Goal: Transaction & Acquisition: Subscribe to service/newsletter

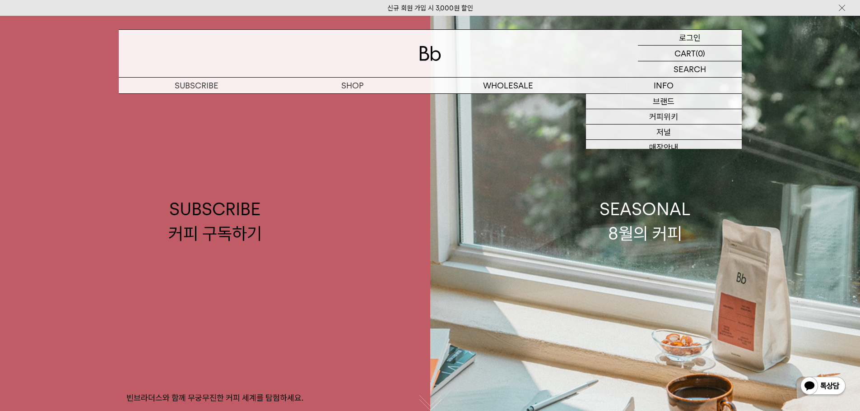
click at [696, 36] on p "로그인" at bounding box center [690, 37] width 22 height 15
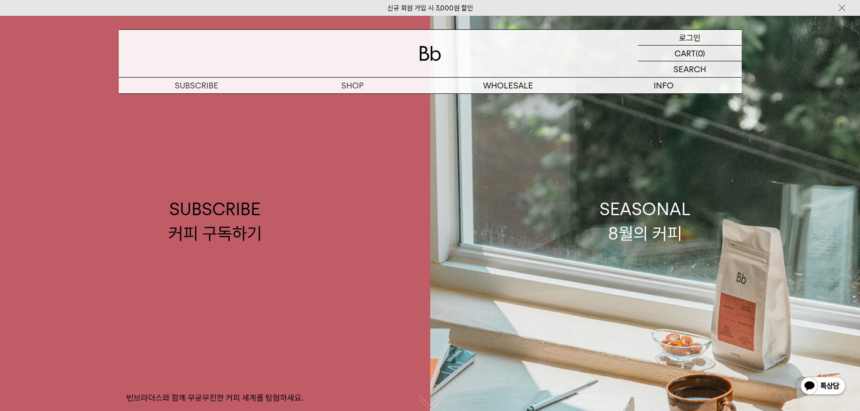
click at [694, 37] on p "로그인" at bounding box center [690, 37] width 22 height 15
click at [682, 37] on p "로그인" at bounding box center [690, 37] width 22 height 15
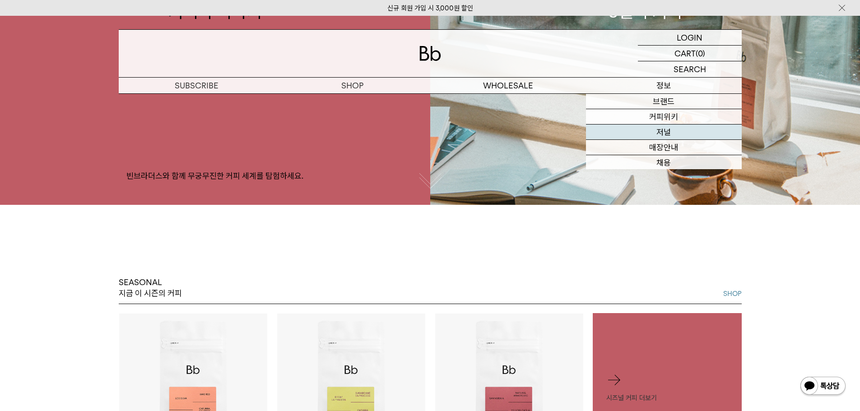
scroll to position [271, 0]
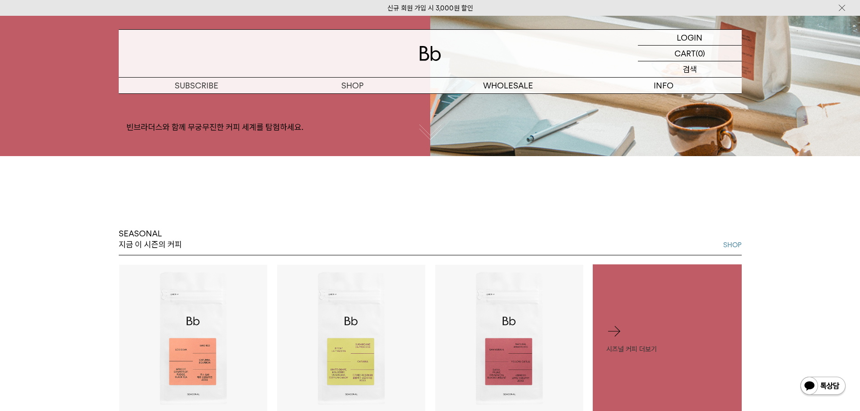
click at [0, 0] on p "장바구니" at bounding box center [0, 0] width 0 height 0
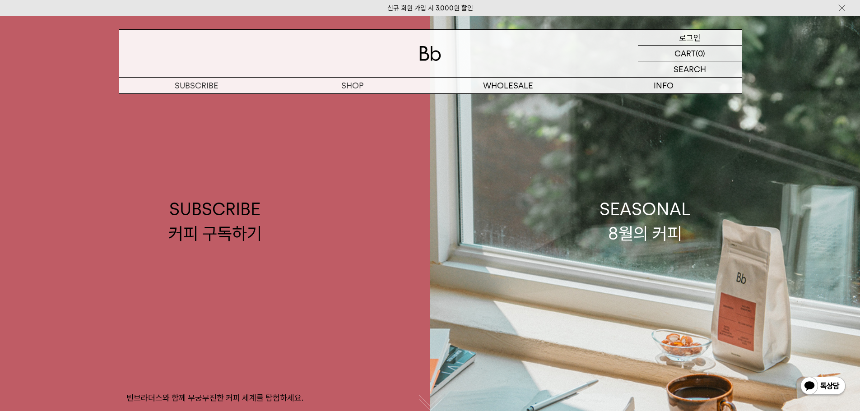
click at [699, 35] on p "로그인" at bounding box center [690, 37] width 22 height 15
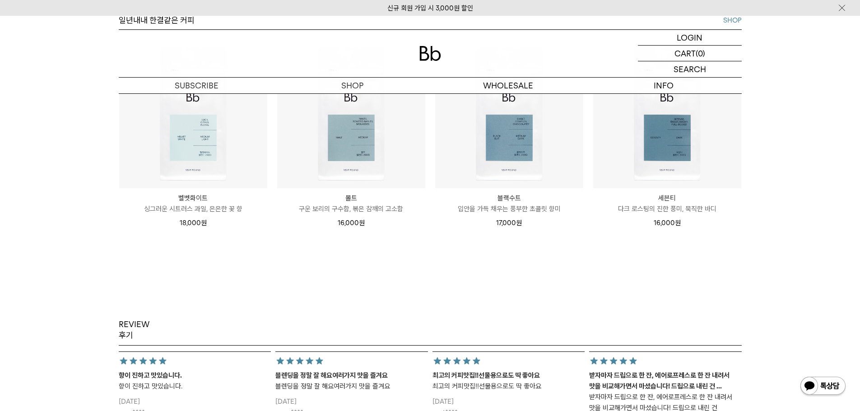
scroll to position [1083, 0]
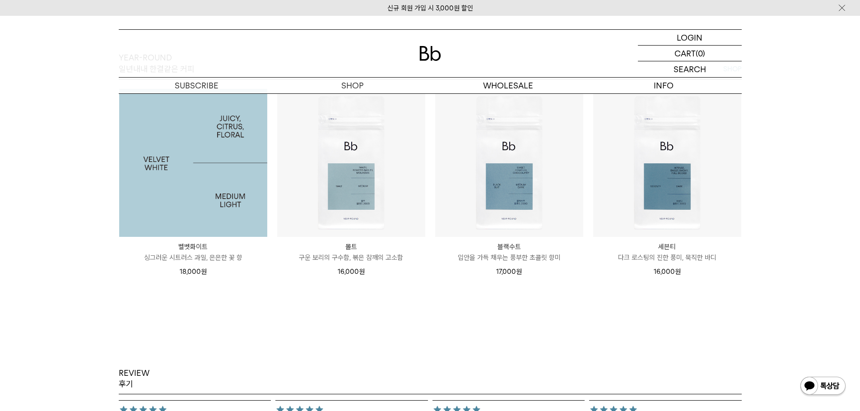
click at [258, 217] on img at bounding box center [193, 163] width 148 height 148
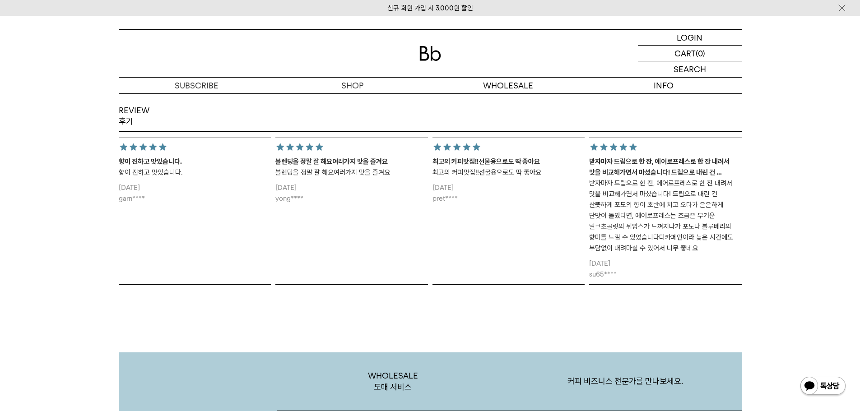
scroll to position [1354, 0]
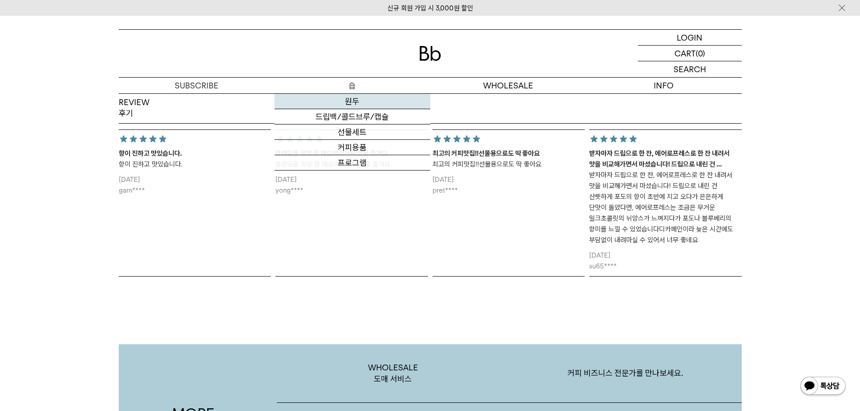
click at [358, 100] on link "원두" at bounding box center [352, 101] width 156 height 15
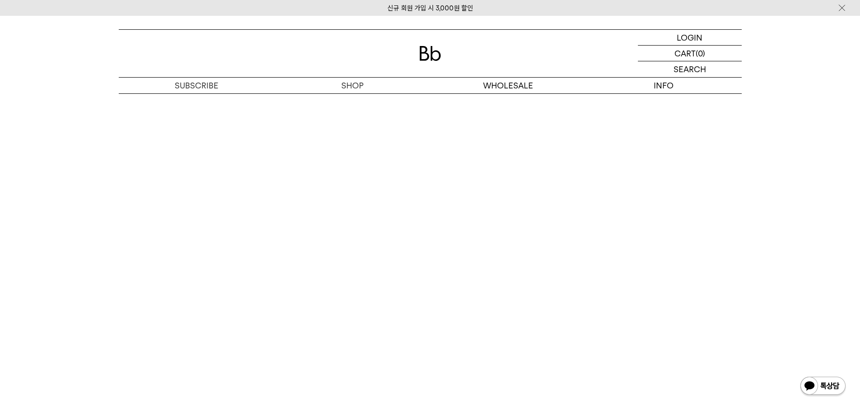
scroll to position [2211, 0]
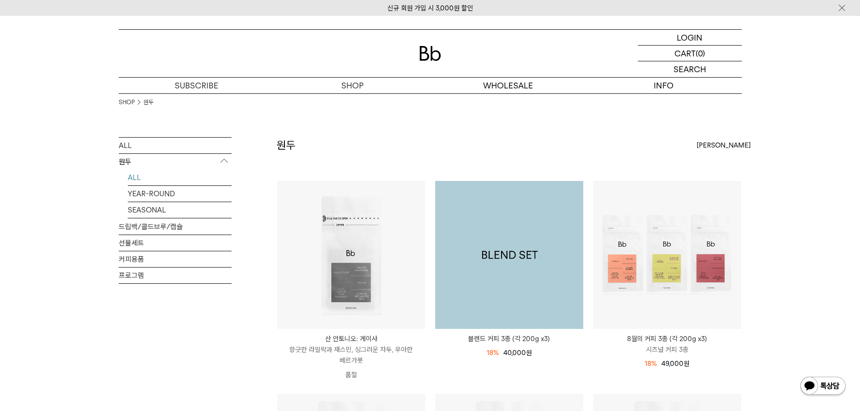
click at [537, 288] on img at bounding box center [509, 255] width 148 height 148
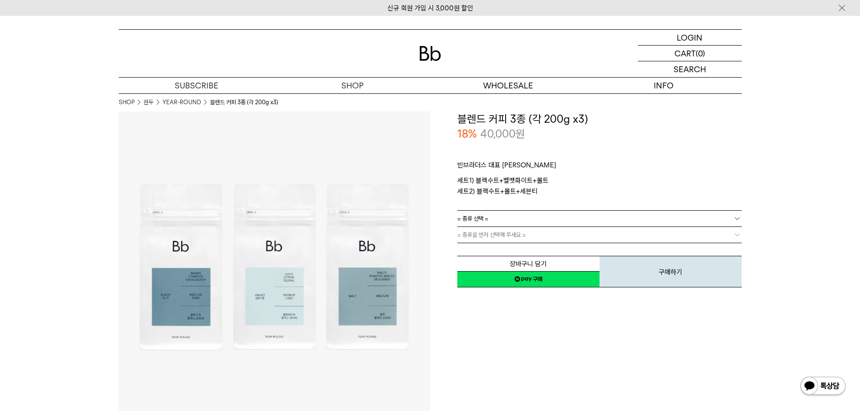
click at [521, 222] on link "= 종류 선택 =" at bounding box center [599, 219] width 284 height 16
click at [517, 236] on li "블랙수트+벨벳화이트+몰트" at bounding box center [603, 235] width 275 height 16
click at [517, 236] on link "= 분쇄도 선택 =" at bounding box center [599, 235] width 284 height 16
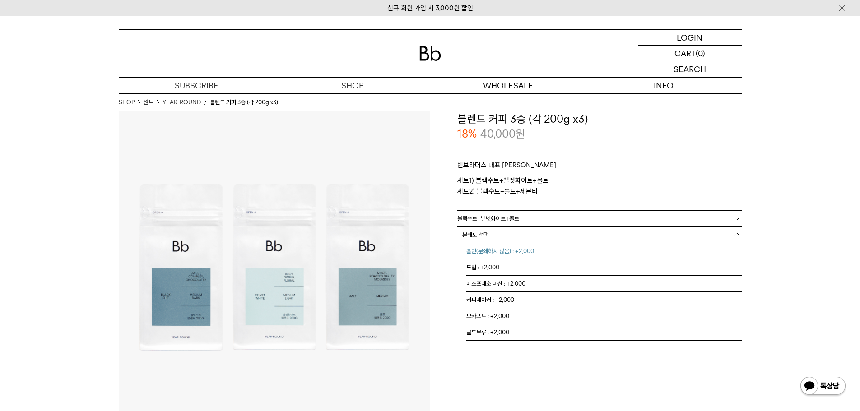
click at [499, 249] on li "홀빈(분쇄하지 않음) : +2,000" at bounding box center [603, 251] width 275 height 16
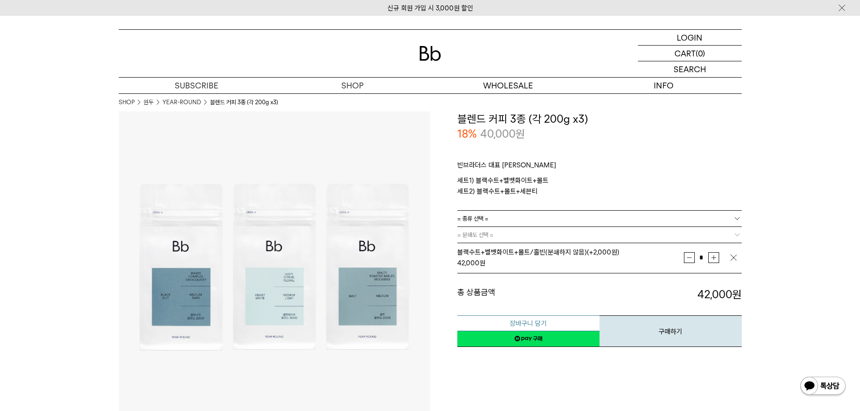
click at [557, 319] on button "장바구니 담기" at bounding box center [528, 323] width 142 height 16
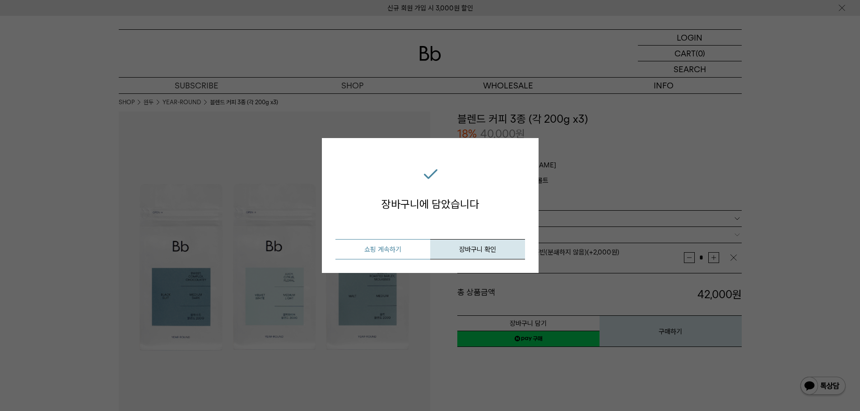
click at [378, 254] on button "쇼핑 계속하기" at bounding box center [382, 249] width 95 height 20
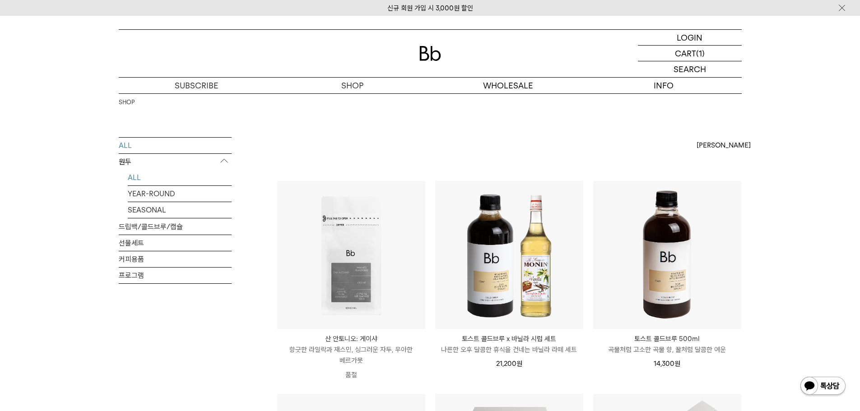
click at [128, 175] on link "ALL" at bounding box center [180, 178] width 104 height 16
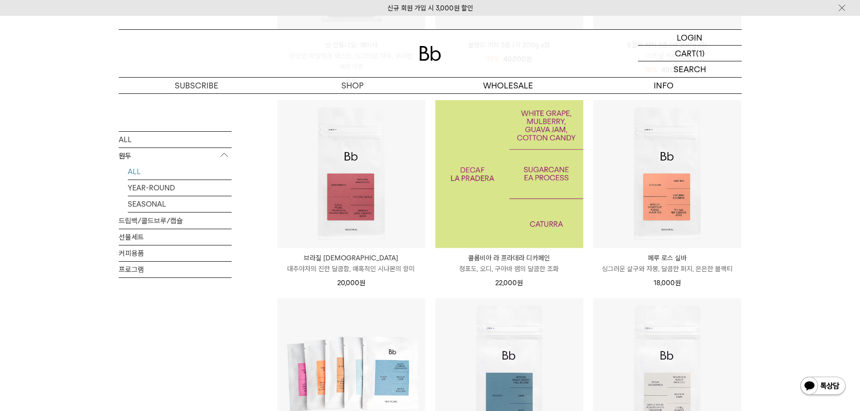
scroll to position [406, 0]
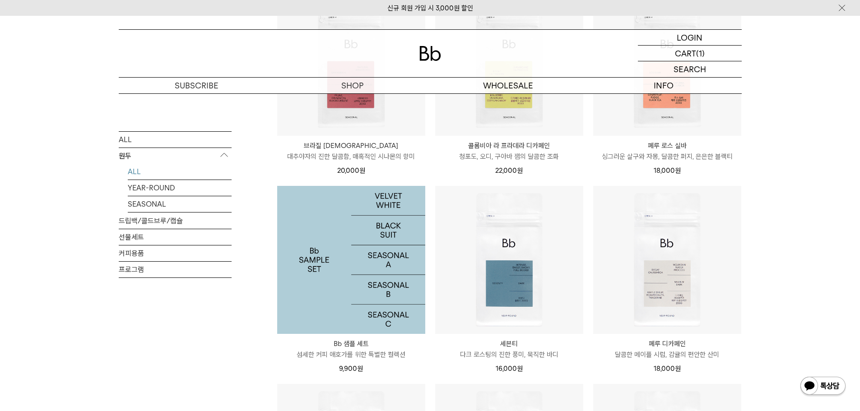
click at [360, 238] on img at bounding box center [351, 260] width 148 height 148
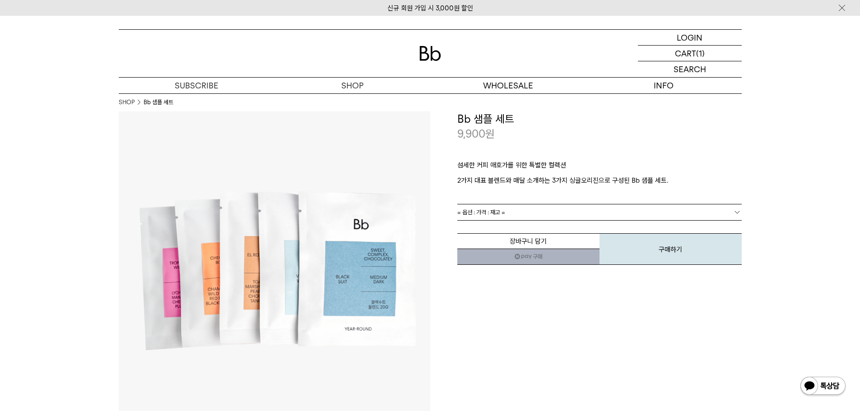
click at [478, 214] on span "= 옵션 : 가격 : 재고 =" at bounding box center [481, 212] width 48 height 16
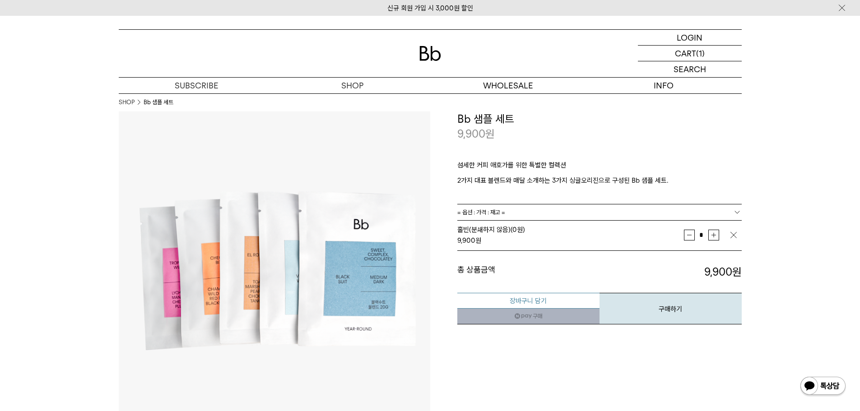
click at [536, 295] on button "장바구니 담기" at bounding box center [528, 301] width 142 height 16
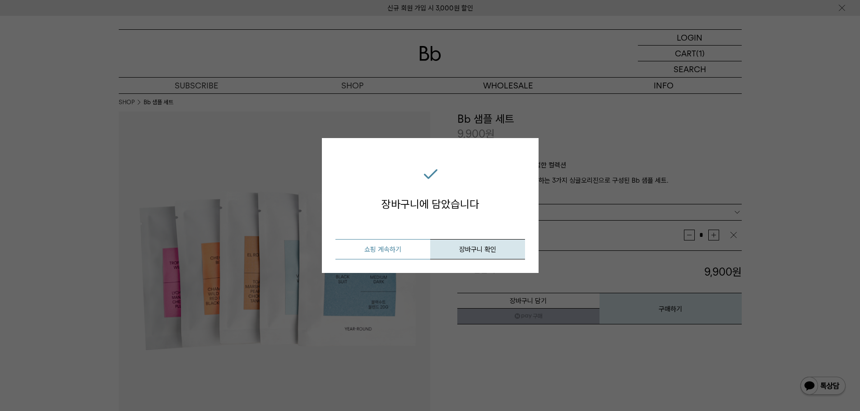
click at [409, 254] on button "쇼핑 계속하기" at bounding box center [382, 249] width 95 height 20
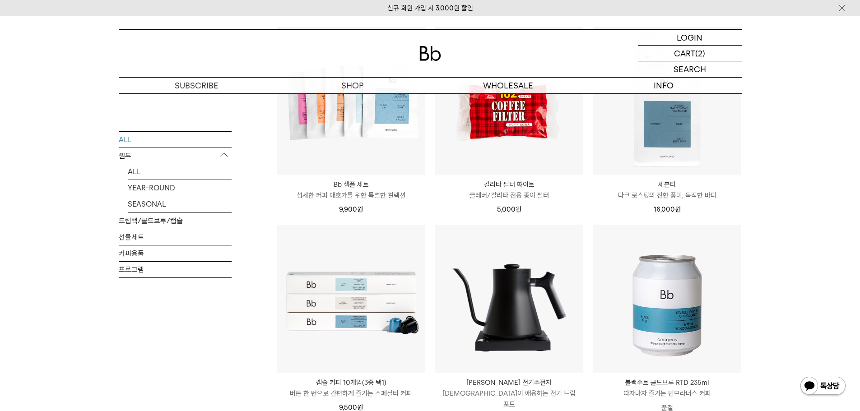
scroll to position [948, 0]
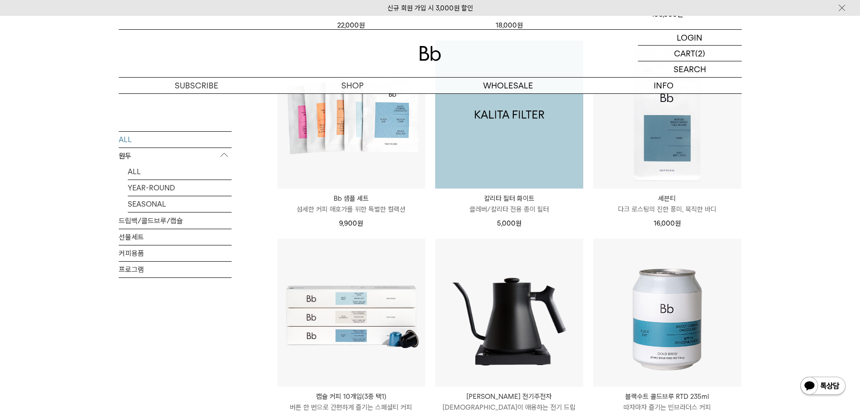
click at [504, 173] on img at bounding box center [509, 115] width 148 height 148
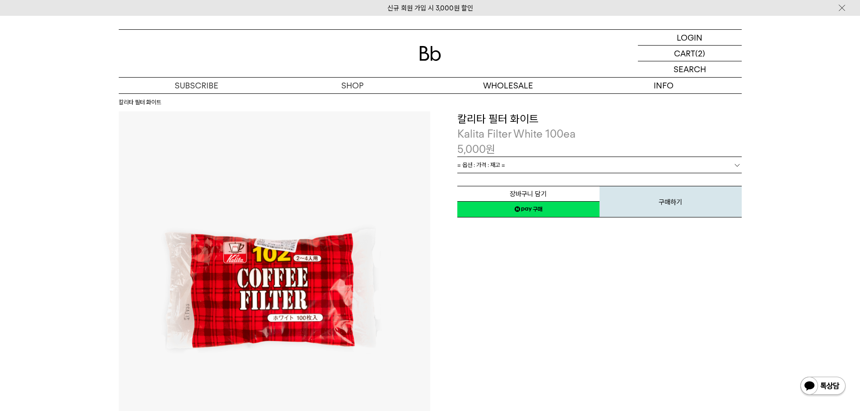
click at [501, 164] on span "= 옵션 : 가격 : 재고 =" at bounding box center [481, 165] width 48 height 16
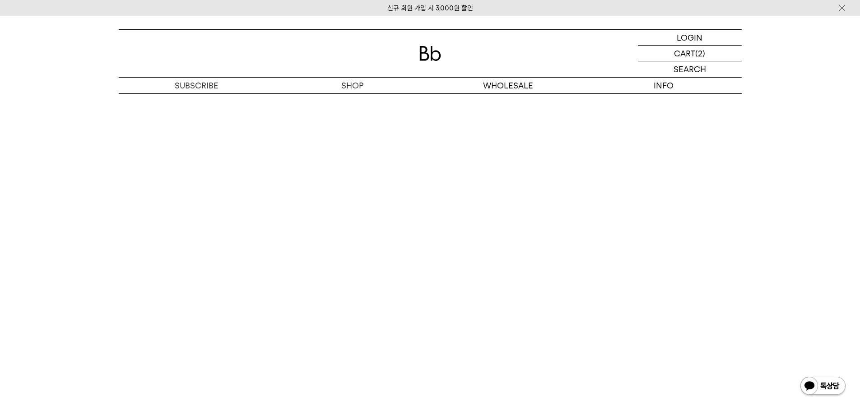
scroll to position [857, 0]
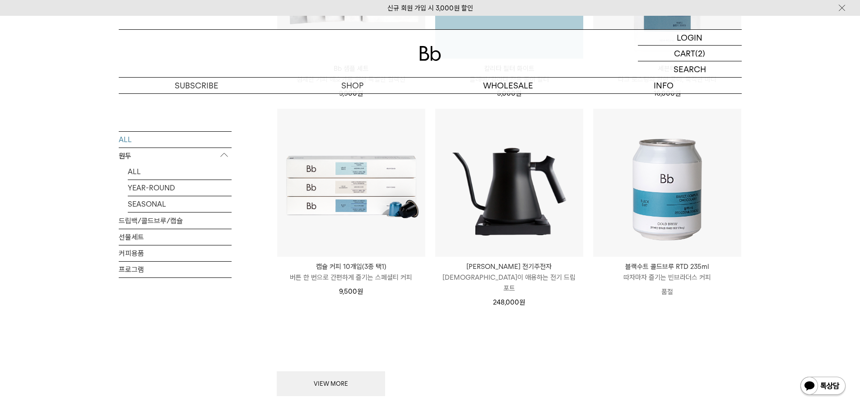
scroll to position [1173, 0]
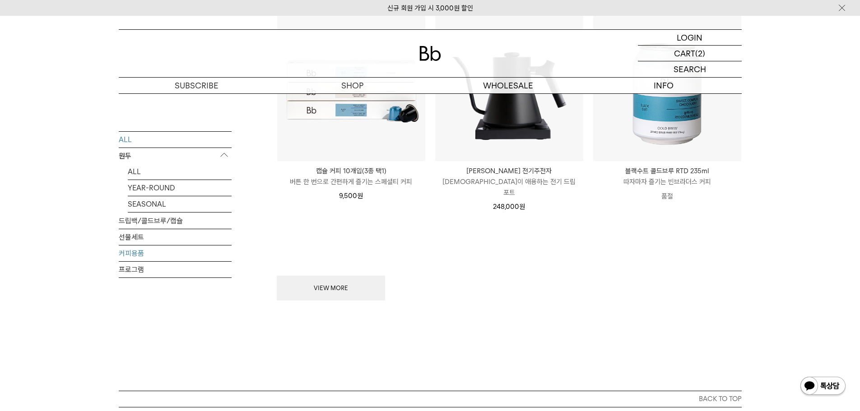
click at [132, 255] on link "커피용품" at bounding box center [175, 253] width 113 height 16
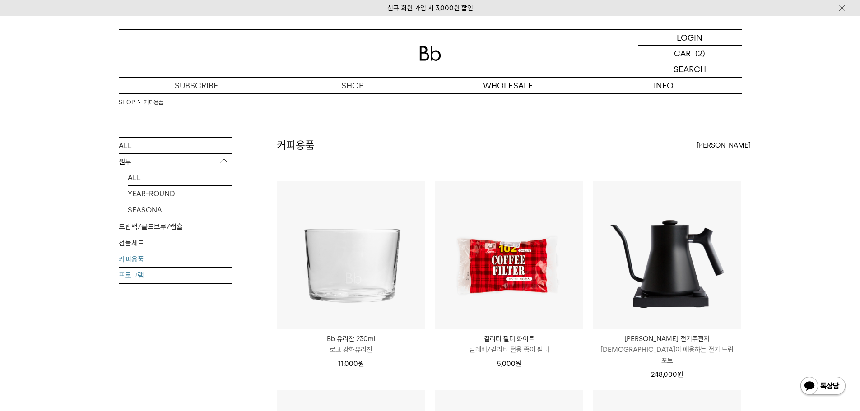
click at [126, 275] on link "프로그램" at bounding box center [175, 276] width 113 height 16
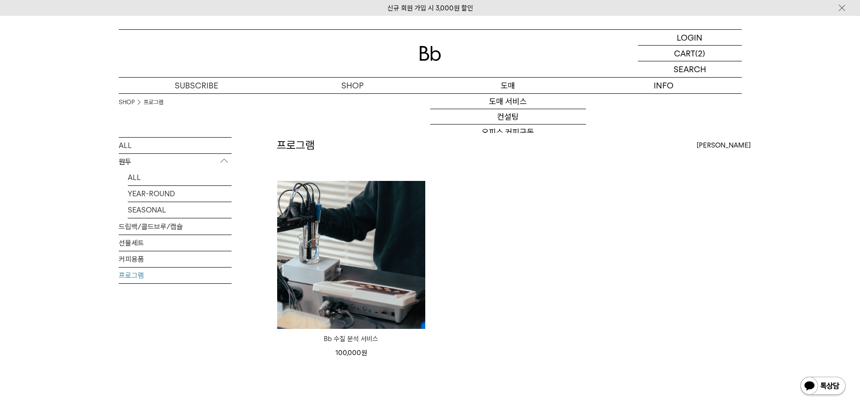
click at [512, 85] on p "도매" at bounding box center [508, 86] width 156 height 16
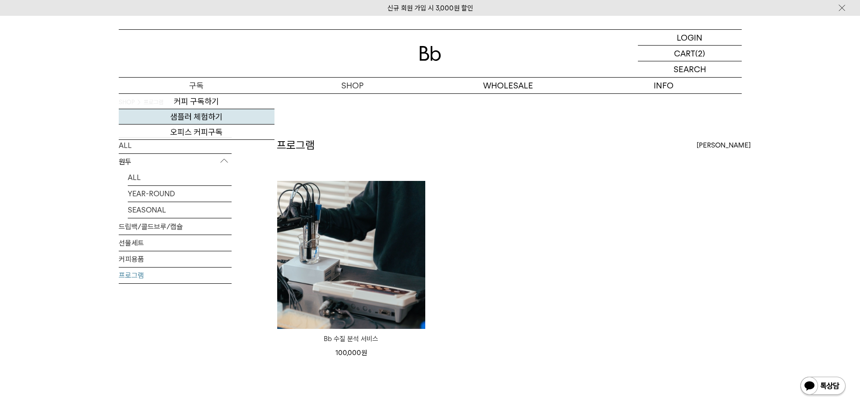
click at [197, 119] on link "샘플러 체험하기" at bounding box center [197, 116] width 156 height 15
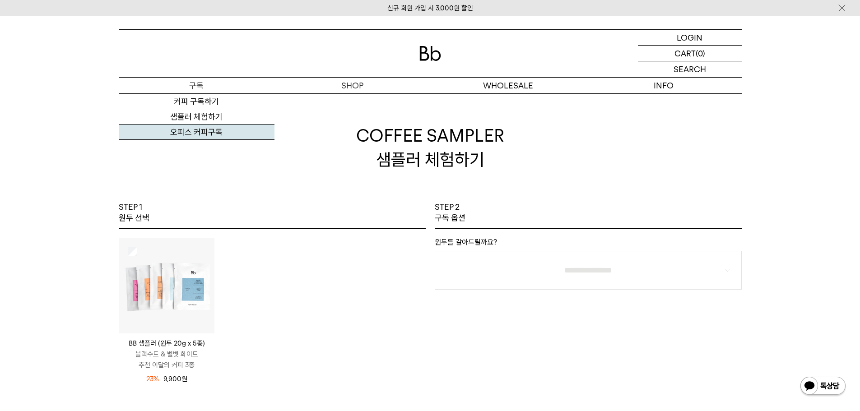
click at [185, 128] on link "오피스 커피구독" at bounding box center [197, 132] width 156 height 15
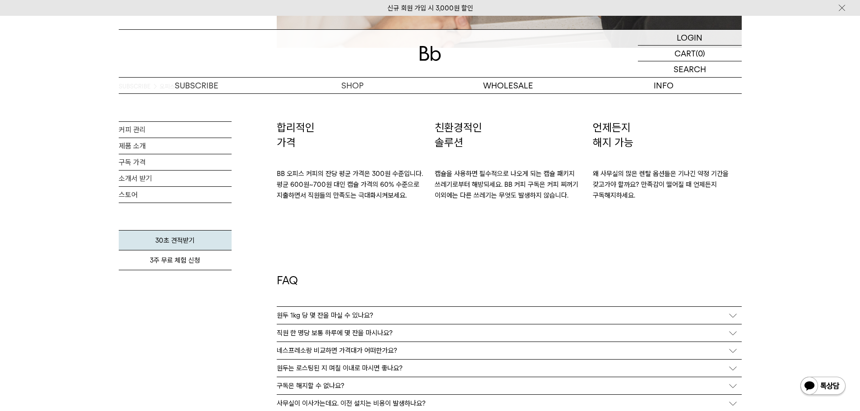
scroll to position [1625, 0]
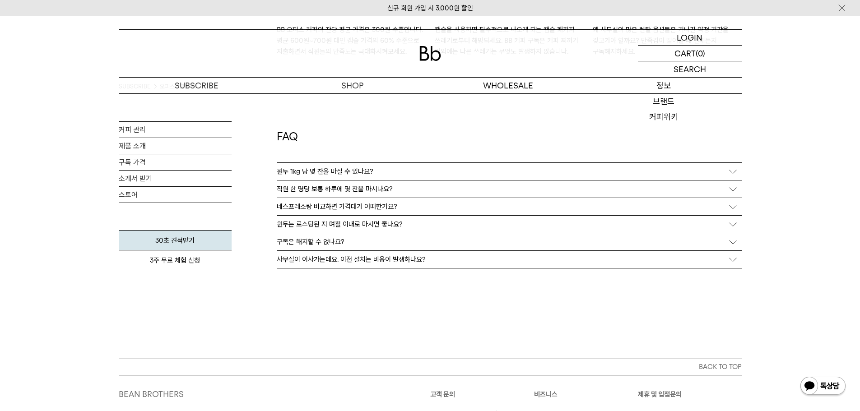
click at [658, 84] on p "정보" at bounding box center [664, 86] width 156 height 16
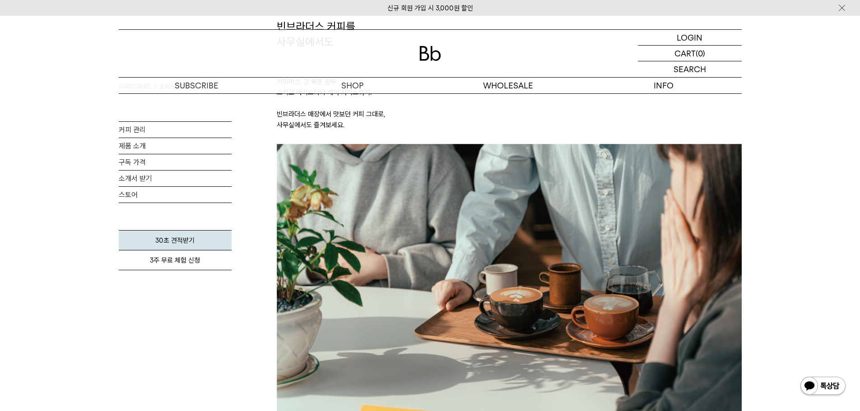
scroll to position [0, 0]
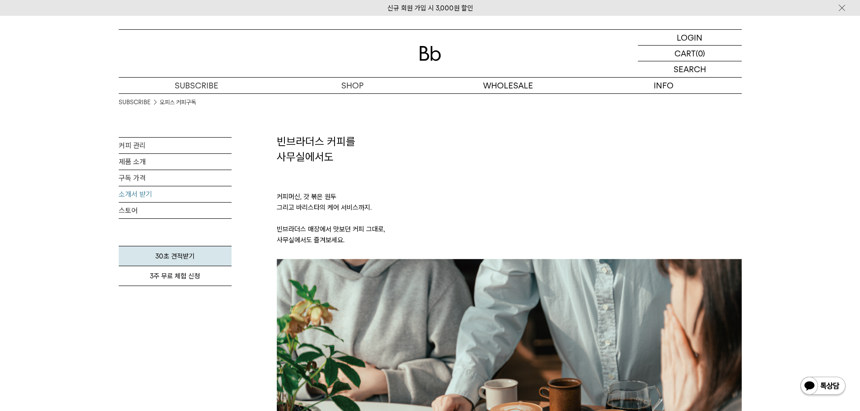
click at [185, 190] on link "소개서 받기" at bounding box center [175, 194] width 113 height 16
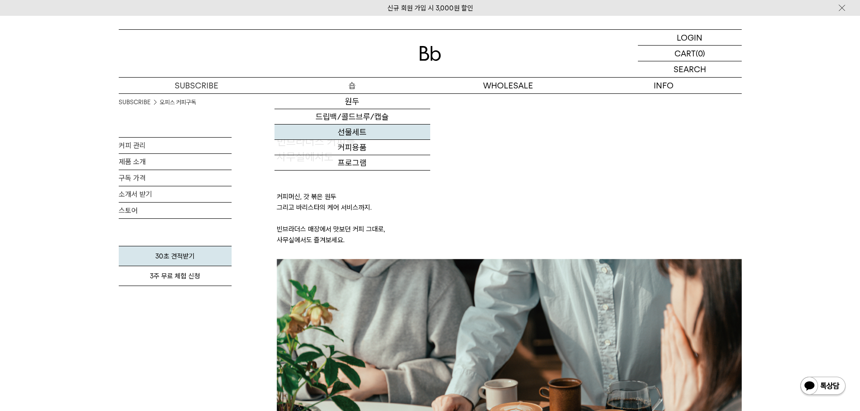
click at [357, 130] on link "선물세트" at bounding box center [352, 132] width 156 height 15
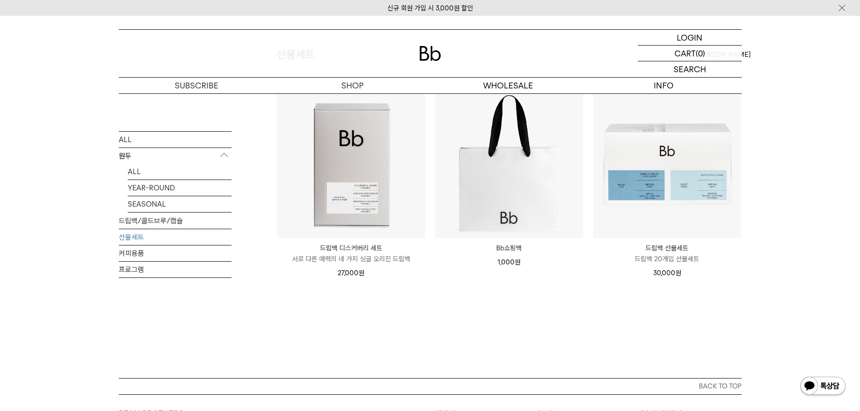
scroll to position [90, 0]
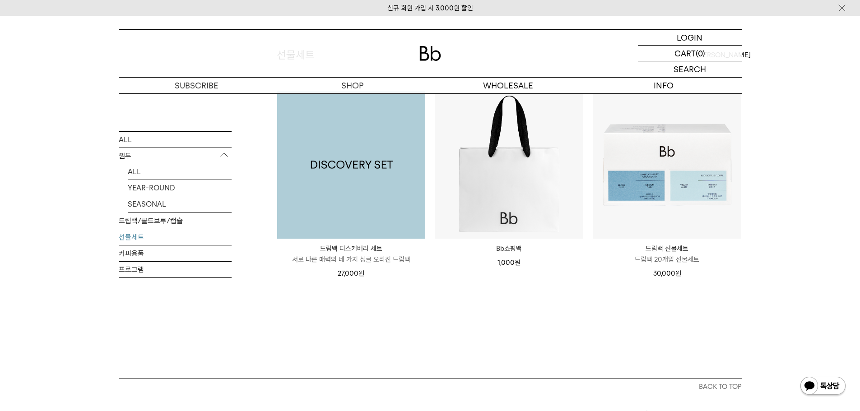
click at [333, 194] on img at bounding box center [351, 165] width 148 height 148
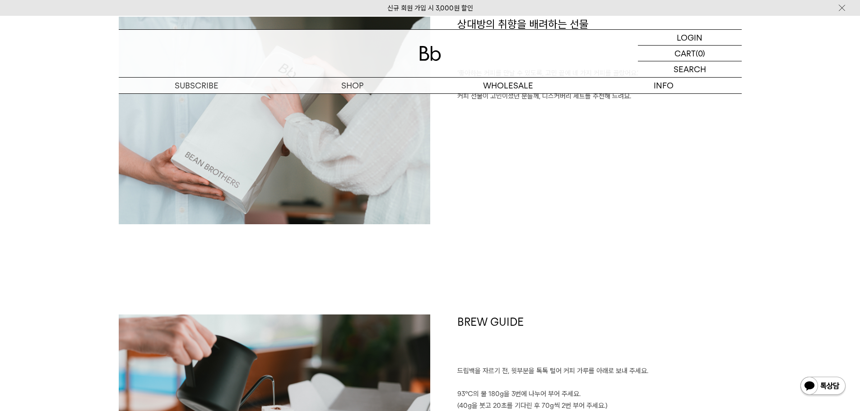
scroll to position [1444, 0]
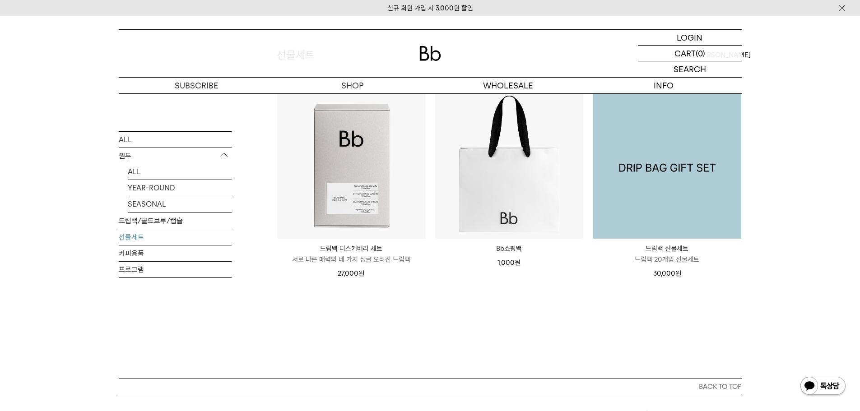
click at [701, 182] on img at bounding box center [667, 165] width 148 height 148
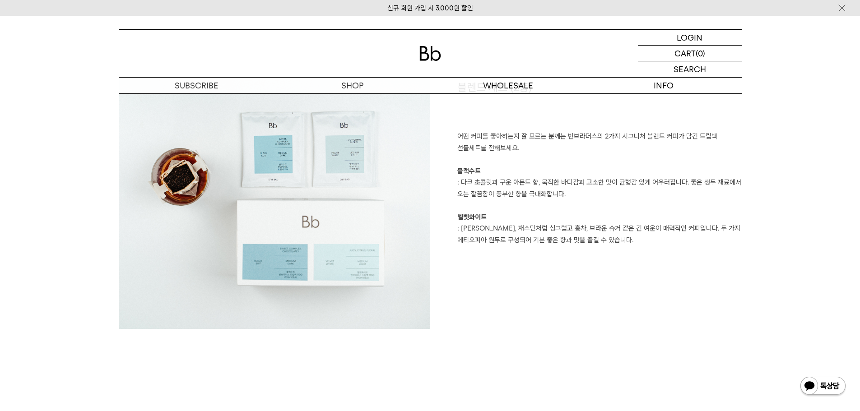
scroll to position [1173, 0]
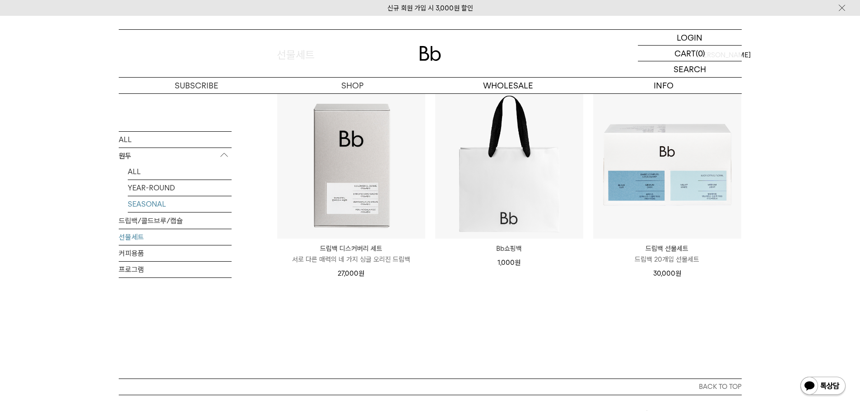
click at [161, 204] on link "SEASONAL" at bounding box center [180, 204] width 104 height 16
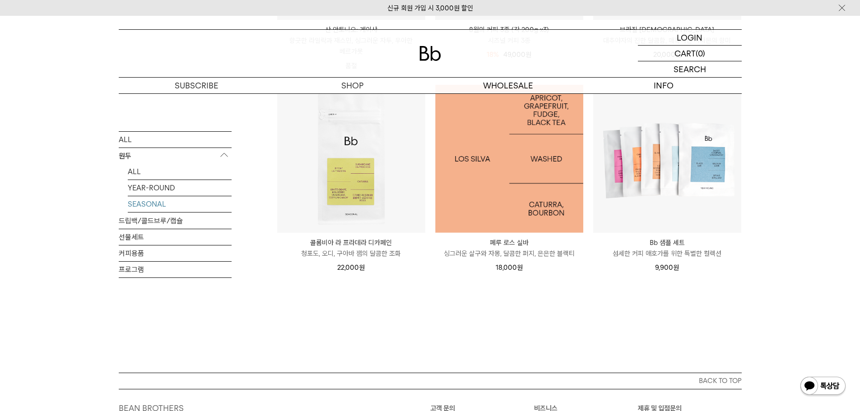
scroll to position [316, 0]
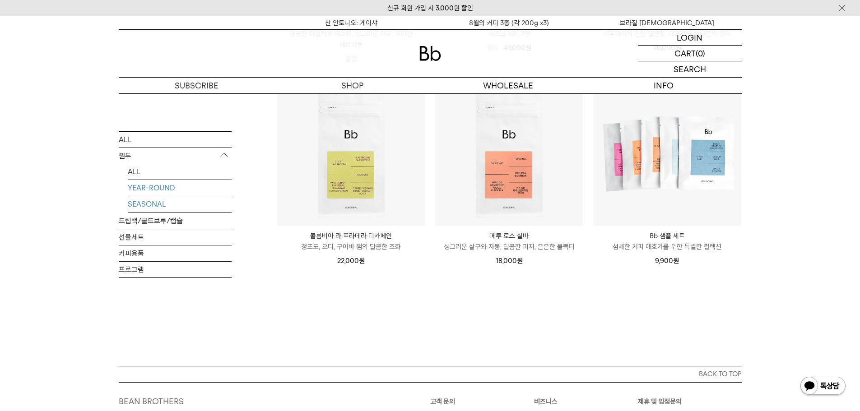
click at [130, 188] on link "YEAR-ROUND" at bounding box center [180, 188] width 104 height 16
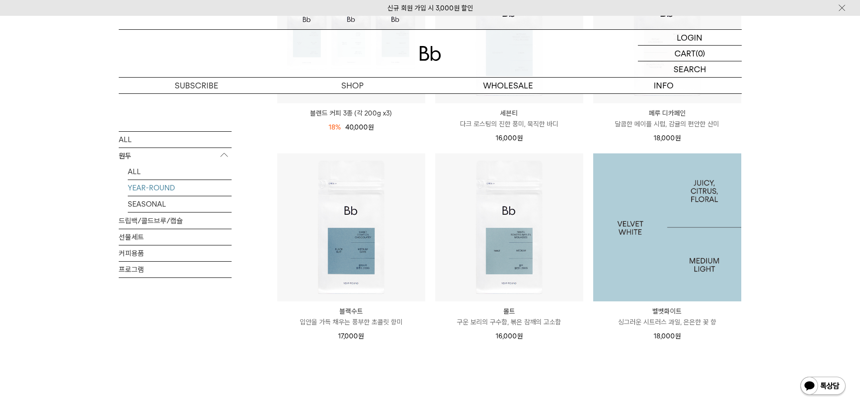
scroll to position [45, 0]
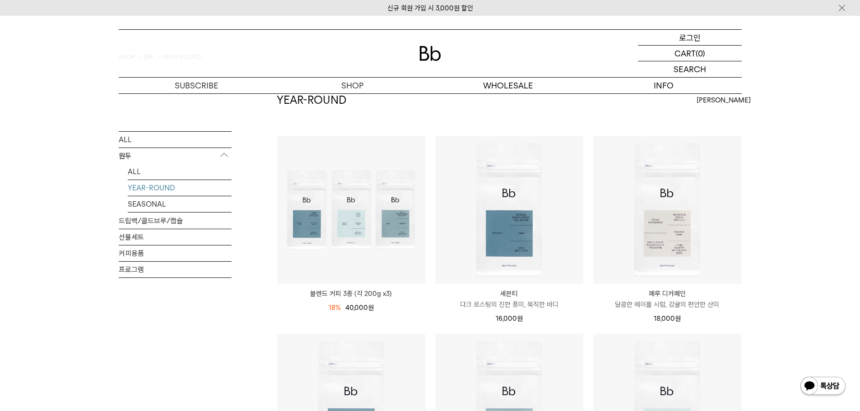
click at [692, 39] on p "로그인" at bounding box center [690, 37] width 22 height 15
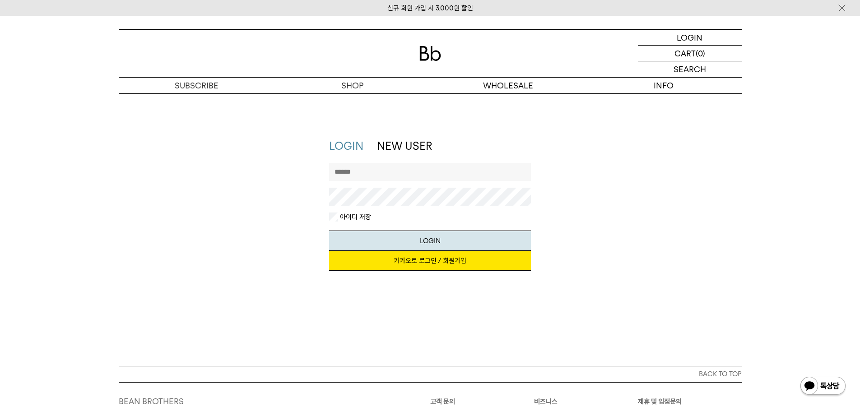
click at [398, 257] on link "카카오로 로그인 / 회원가입" at bounding box center [430, 261] width 202 height 20
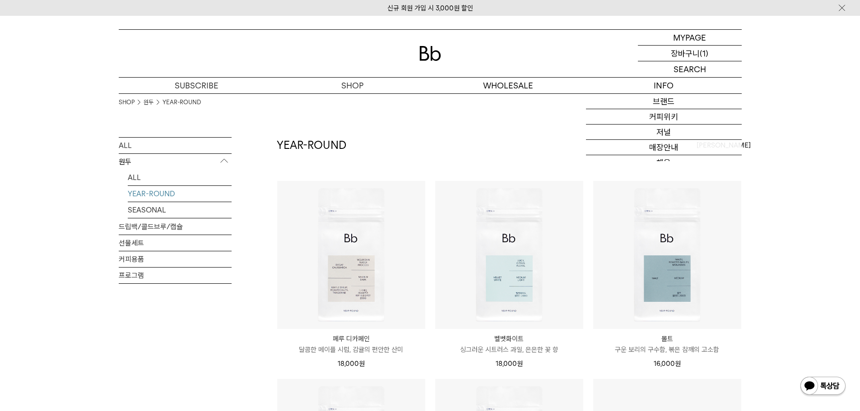
click at [689, 53] on p "장바구니" at bounding box center [685, 53] width 29 height 15
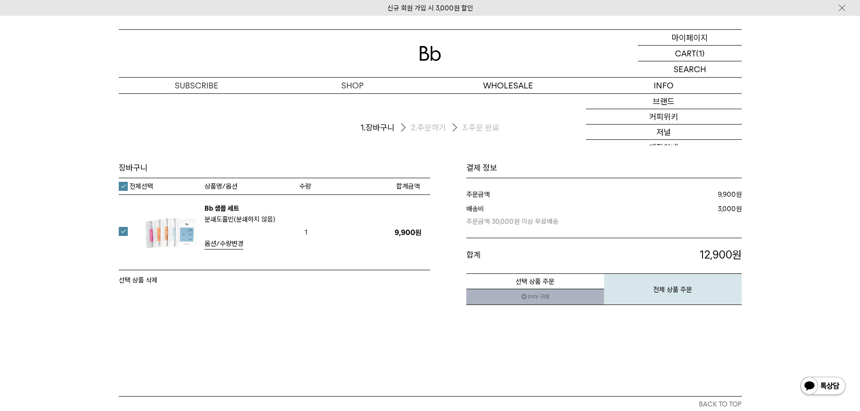
click at [692, 38] on p "마이페이지" at bounding box center [689, 37] width 36 height 15
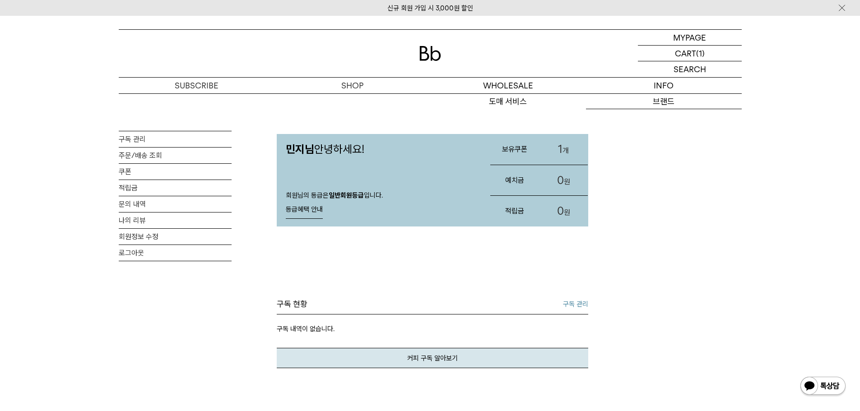
click at [565, 147] on link "1 개" at bounding box center [563, 149] width 49 height 31
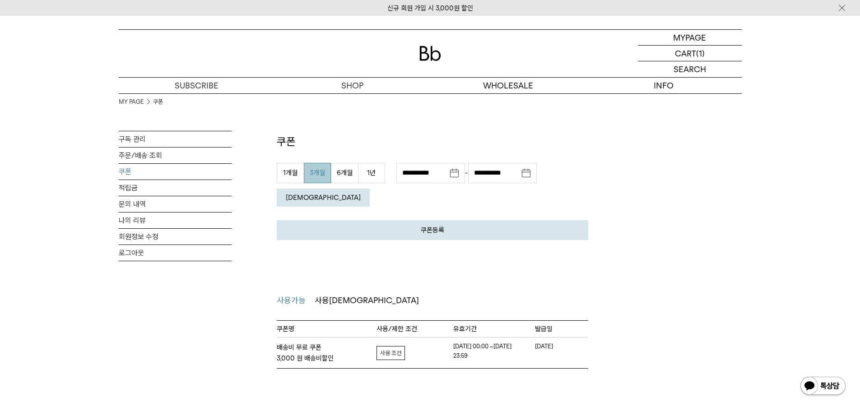
click at [380, 342] on td "자세히보기 사용가능조건 보기 사용범위 PC+모바일 쿠폰 중복사용 여부" at bounding box center [393, 353] width 34 height 22
click at [384, 346] on link "자세히보기" at bounding box center [390, 353] width 28 height 14
click at [416, 294] on ul "사용가능 사용불가" at bounding box center [432, 300] width 311 height 13
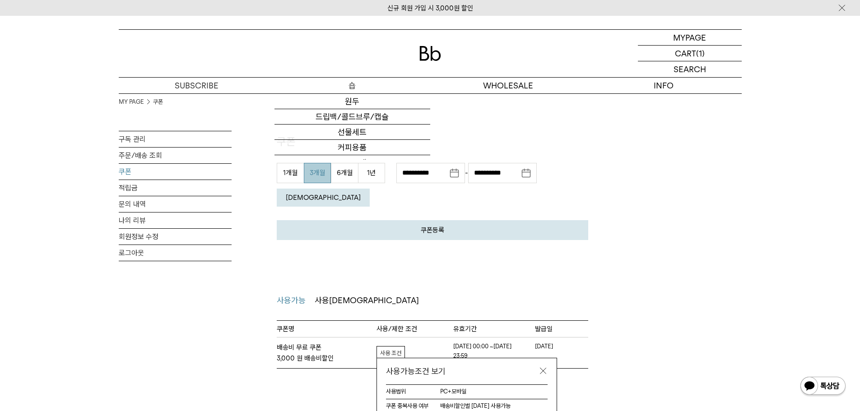
click at [366, 83] on p "숍" at bounding box center [352, 86] width 156 height 16
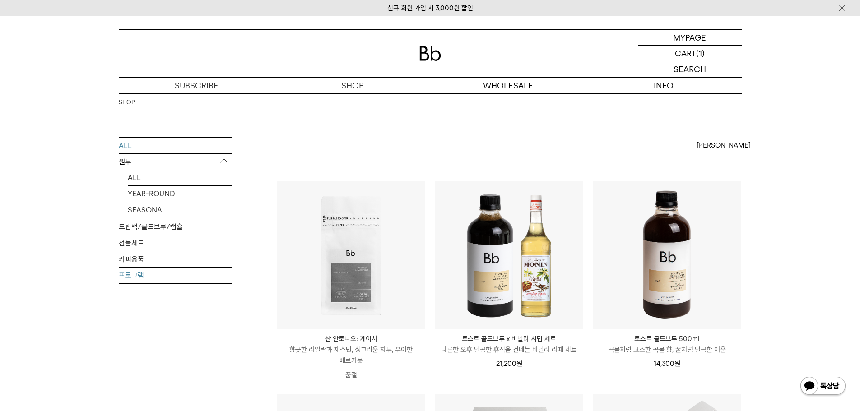
click at [147, 281] on link "프로그램" at bounding box center [175, 276] width 113 height 16
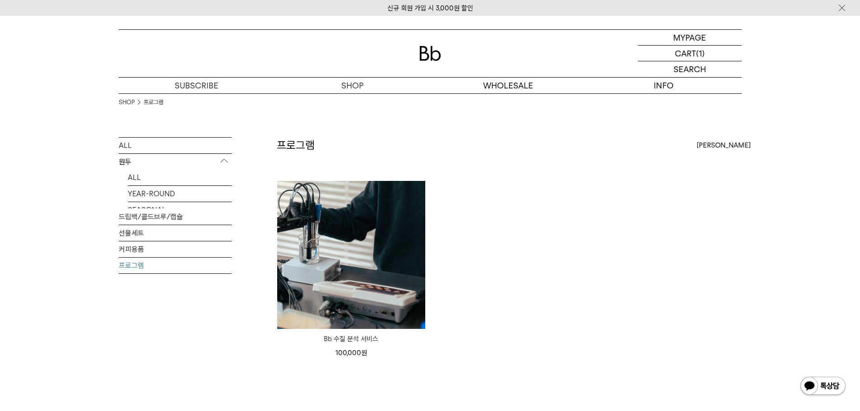
click at [140, 259] on div "ALL 원두 ALL YEAR-ROUND SEASONAL 드립백/콜드브루/캡슐 선물세트 커피용품 프로그램" at bounding box center [175, 205] width 113 height 137
click at [140, 259] on link "커피용품" at bounding box center [175, 259] width 113 height 16
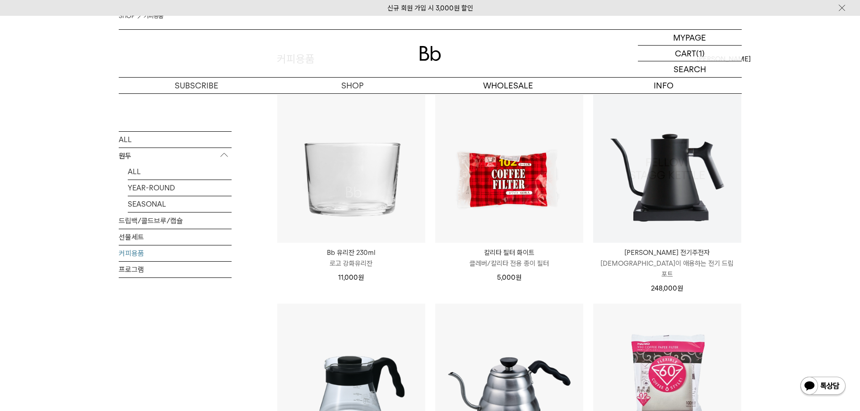
scroll to position [90, 0]
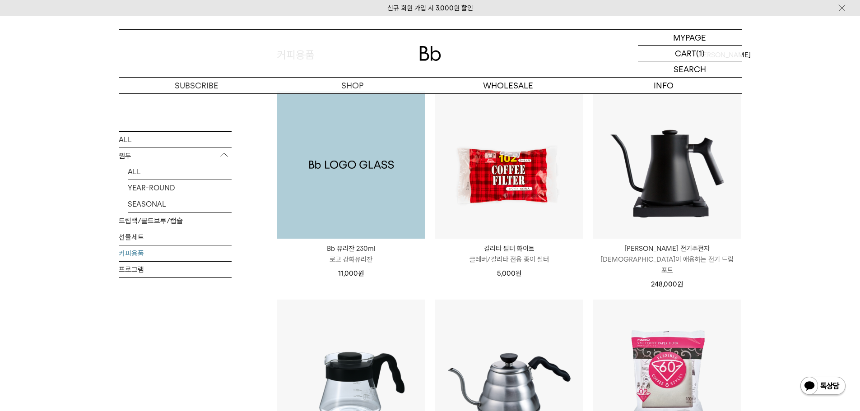
click at [404, 183] on img at bounding box center [351, 165] width 148 height 148
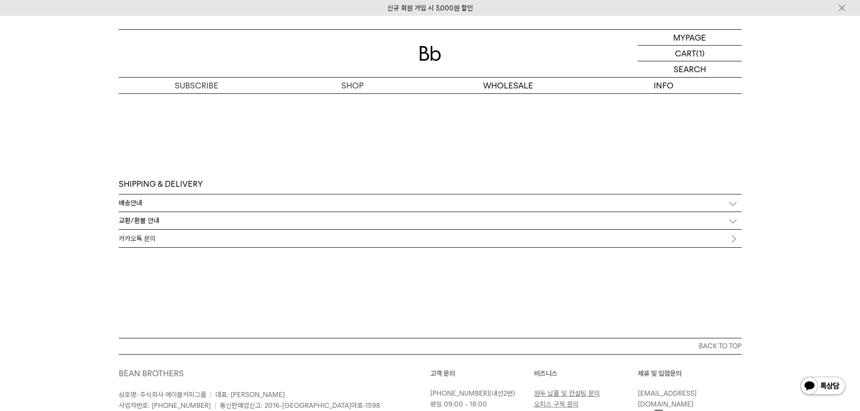
scroll to position [1218, 0]
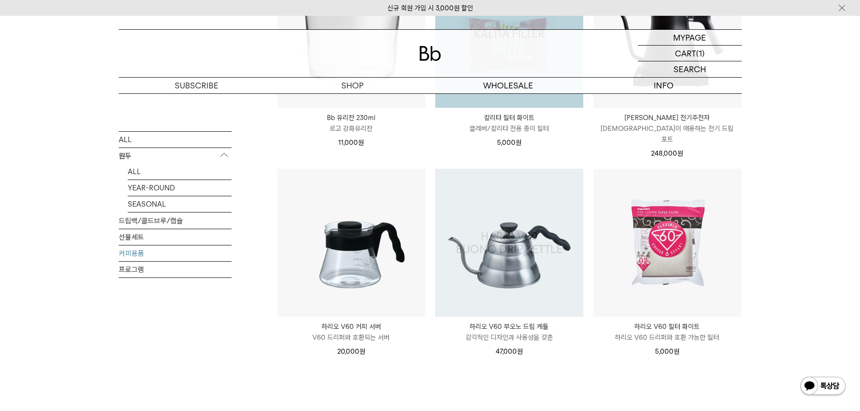
scroll to position [226, 0]
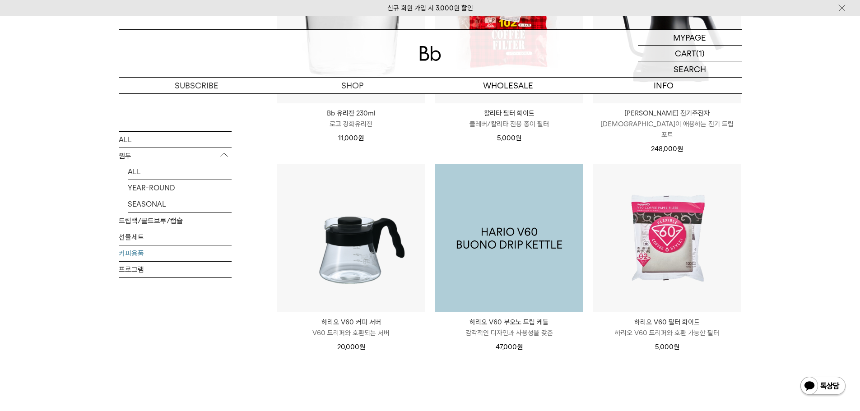
click at [491, 257] on img at bounding box center [509, 238] width 148 height 148
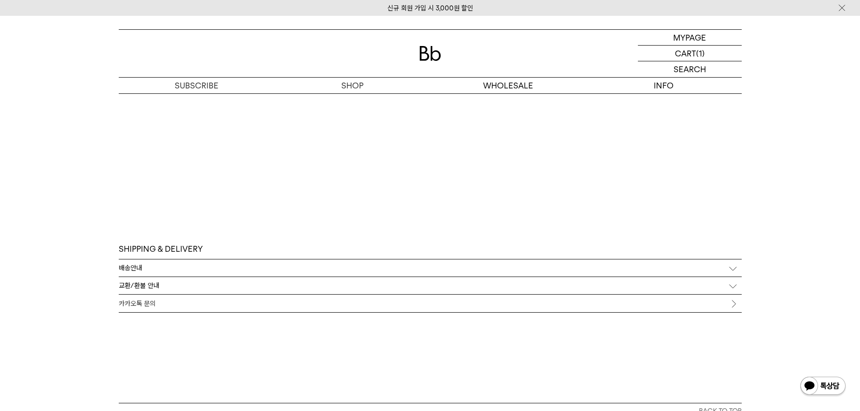
scroll to position [1354, 0]
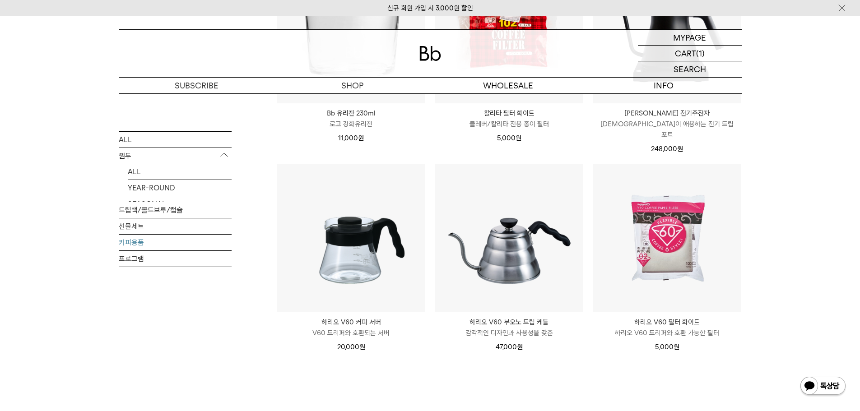
scroll to position [226, 0]
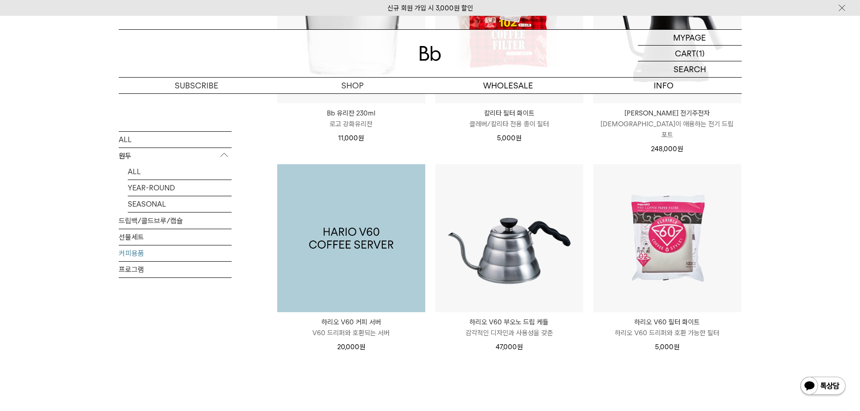
click at [351, 232] on img at bounding box center [351, 238] width 148 height 148
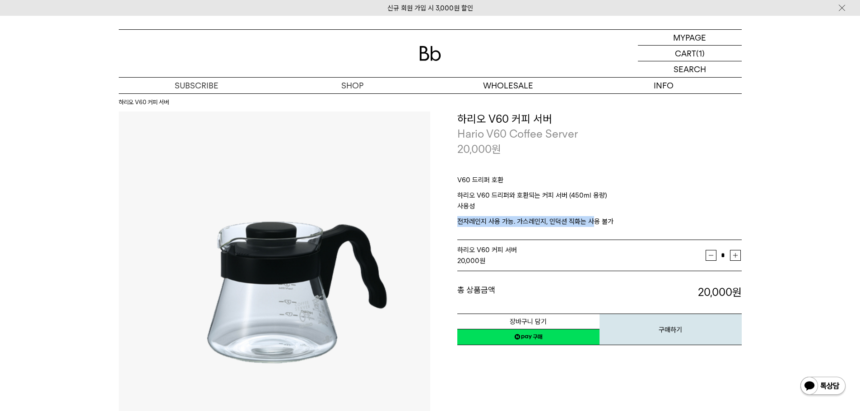
drag, startPoint x: 458, startPoint y: 221, endPoint x: 593, endPoint y: 219, distance: 134.5
click at [593, 219] on p "전자레인지 사용 가능. 가스레인지, 인덕션 직화는 사용 불가" at bounding box center [599, 221] width 284 height 11
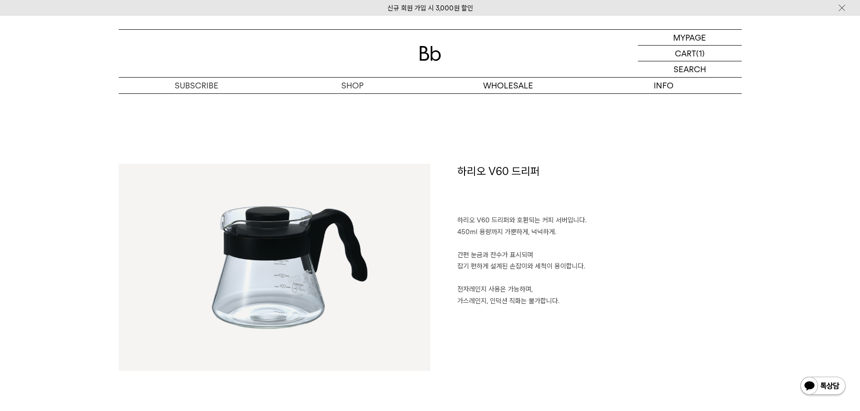
scroll to position [722, 0]
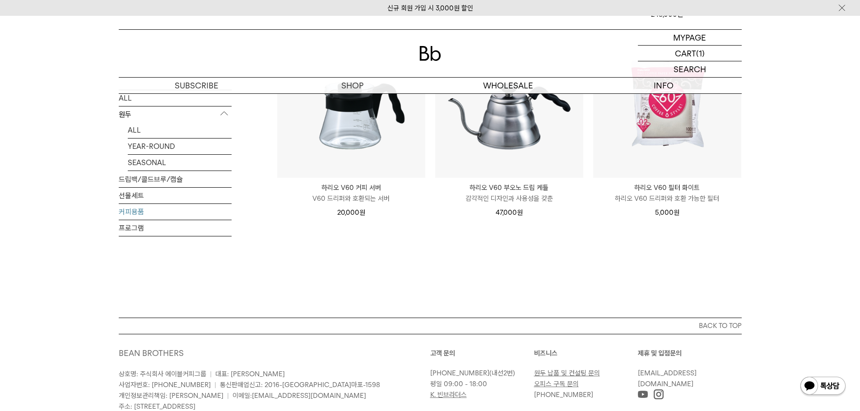
scroll to position [292, 0]
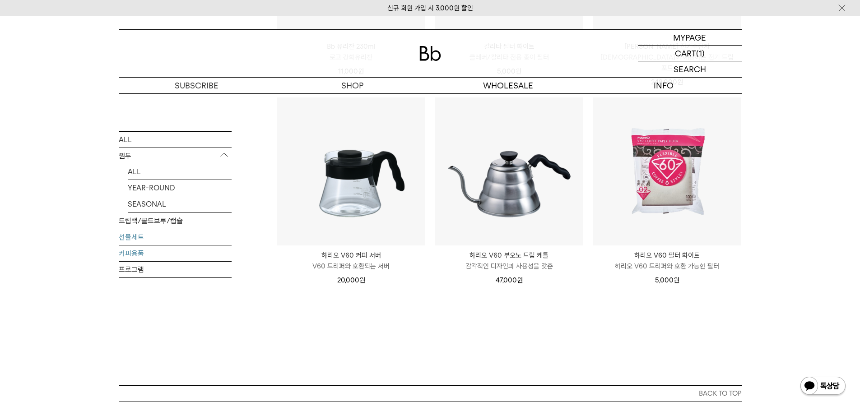
click at [148, 233] on link "선물세트" at bounding box center [175, 237] width 113 height 16
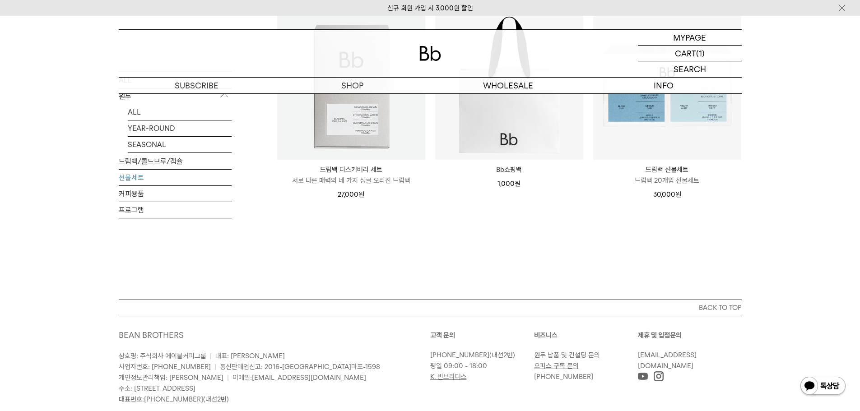
scroll to position [135, 0]
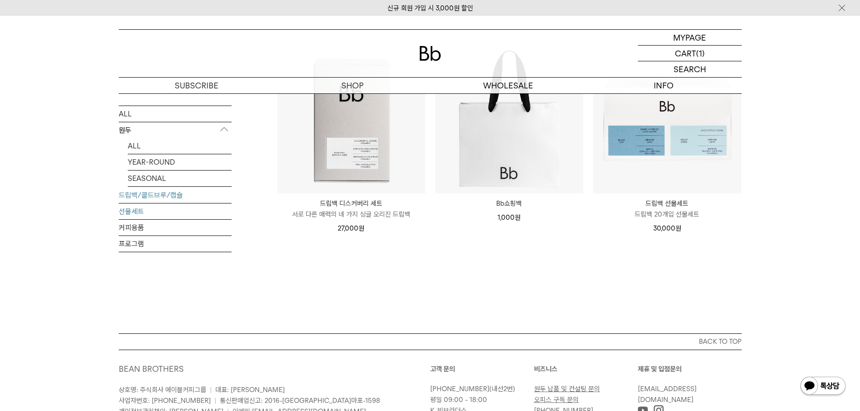
click at [181, 198] on link "드립백/콜드브루/캡슐" at bounding box center [175, 195] width 113 height 16
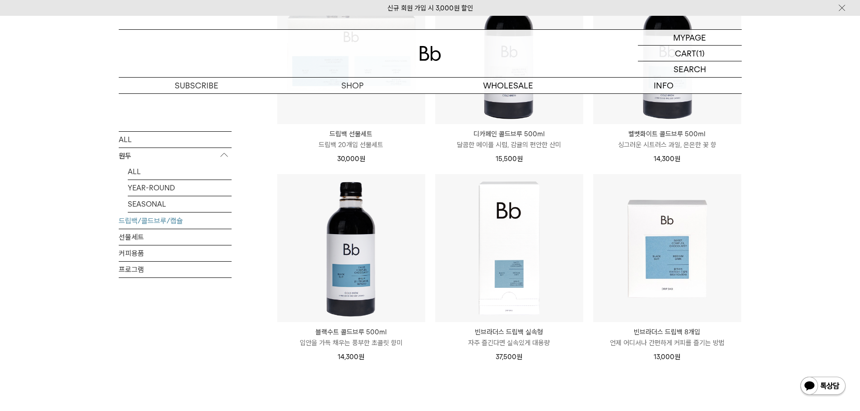
scroll to position [632, 0]
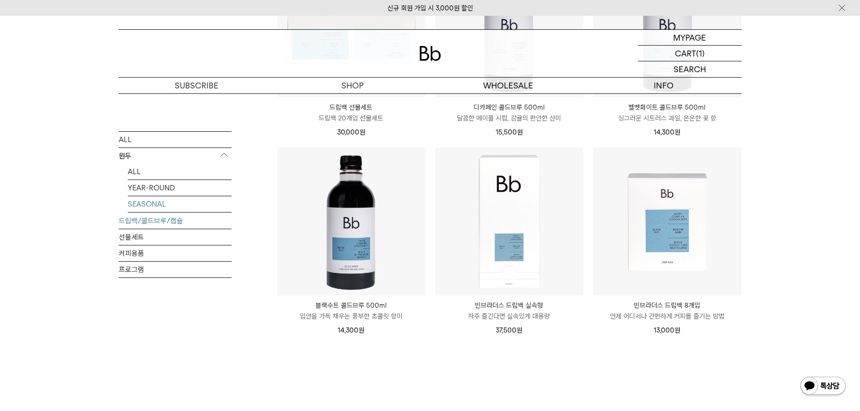
click at [160, 204] on link "SEASONAL" at bounding box center [180, 204] width 104 height 16
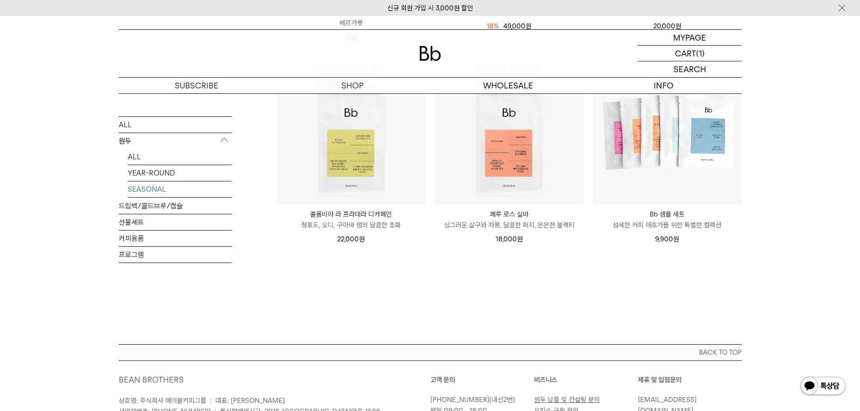
scroll to position [316, 0]
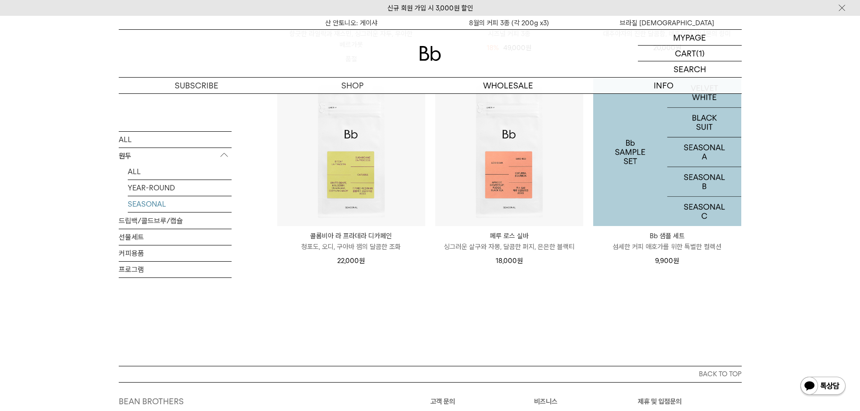
click at [650, 196] on img at bounding box center [667, 152] width 148 height 148
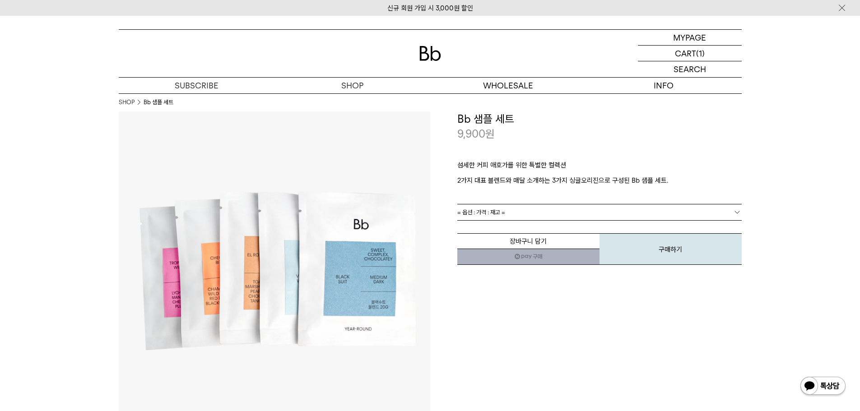
click at [621, 208] on link "= 옵션 : 가격 : 재고 =" at bounding box center [599, 212] width 284 height 16
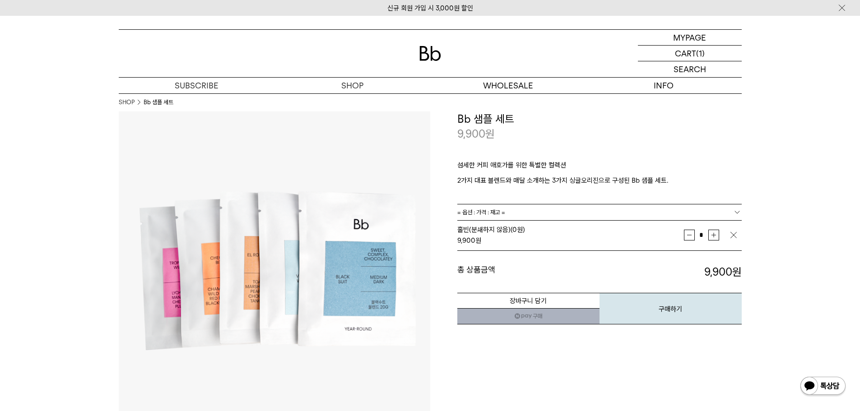
click at [713, 235] on button "증가" at bounding box center [713, 235] width 11 height 11
click at [692, 235] on button "감소" at bounding box center [689, 235] width 11 height 11
click at [691, 234] on button "감소" at bounding box center [689, 235] width 11 height 11
type input "*"
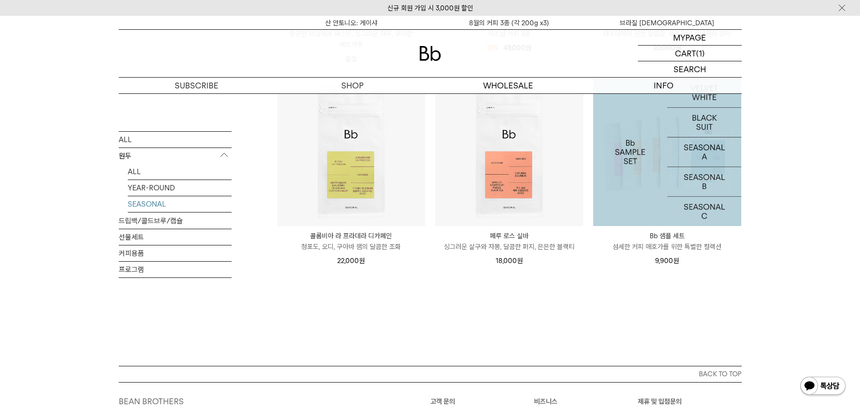
click at [702, 170] on img at bounding box center [667, 152] width 148 height 148
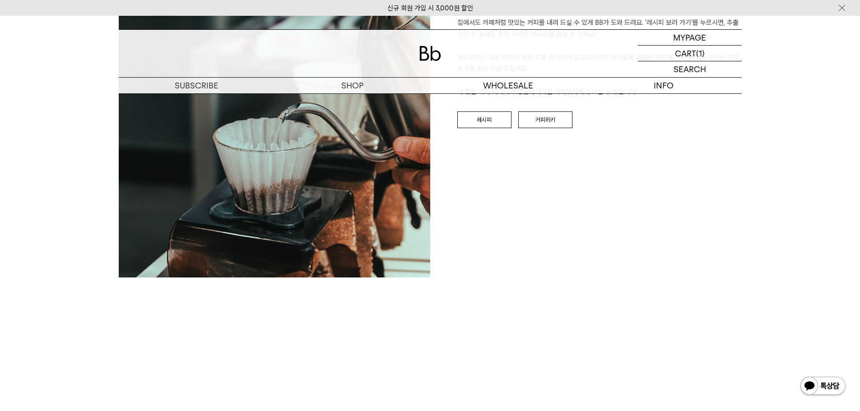
scroll to position [1128, 0]
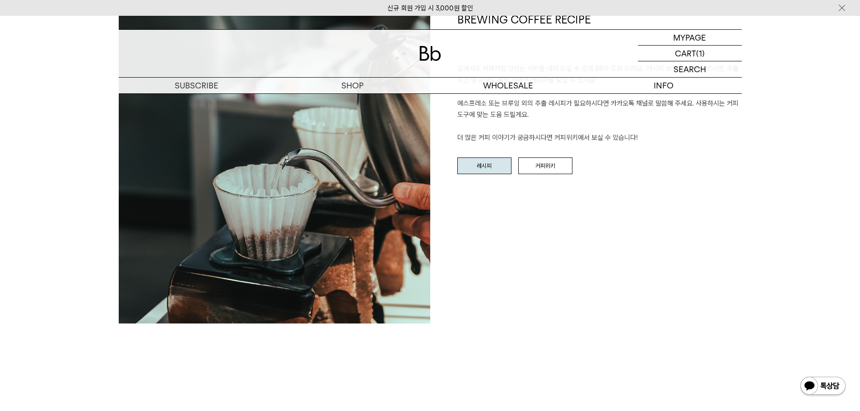
click at [480, 157] on link "레시피" at bounding box center [484, 165] width 54 height 17
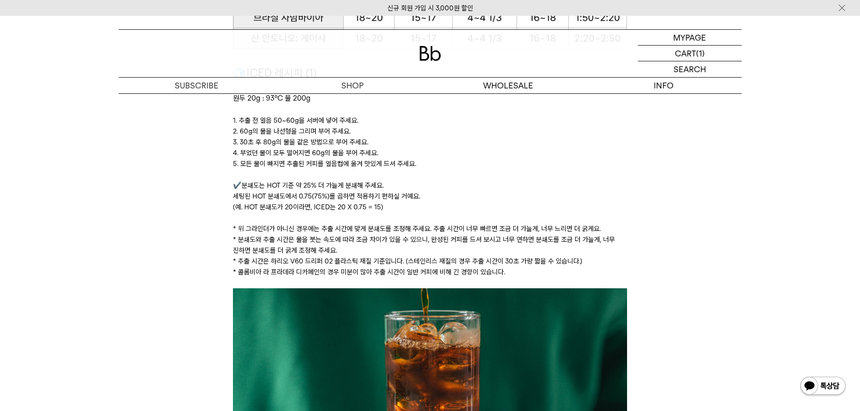
scroll to position [1218, 0]
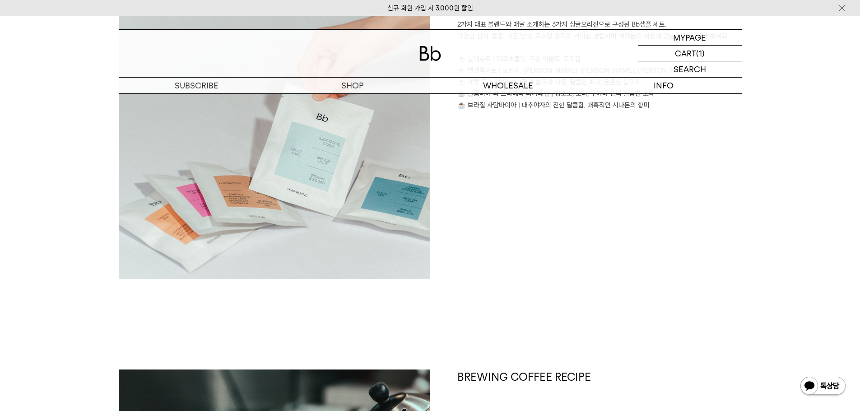
scroll to position [677, 0]
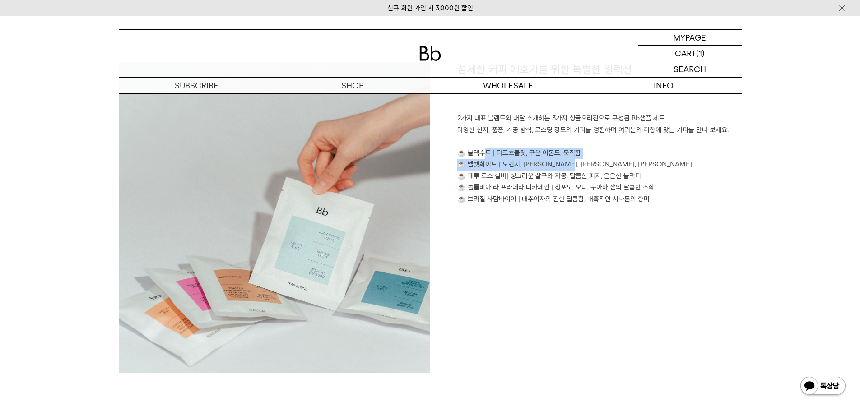
drag, startPoint x: 463, startPoint y: 151, endPoint x: 584, endPoint y: 163, distance: 122.0
click at [584, 163] on p "2가지 대표 블렌드와 매달 소개하는 3가지 싱글오리진으로 구성된 Bb샘플 세트. 다양한 산지, 품종, 가공 방식, 로스팅 강도의 커피를 경험하…" at bounding box center [599, 159] width 284 height 92
drag, startPoint x: 468, startPoint y: 176, endPoint x: 649, endPoint y: 197, distance: 182.6
click at [649, 197] on p "2가지 대표 블렌드와 매달 소개하는 3가지 싱글오리진으로 구성된 Bb샘플 세트. 다양한 산지, 품종, 가공 방식, 로스팅 강도의 커피를 경험하…" at bounding box center [599, 159] width 284 height 92
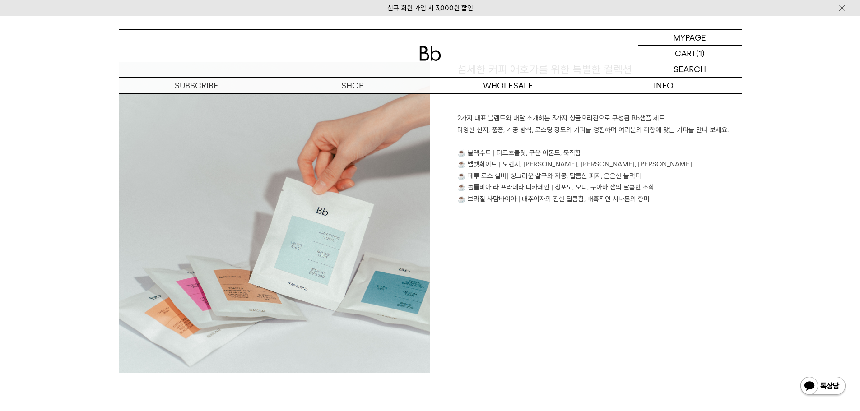
click at [649, 197] on p "2가지 대표 블렌드와 매달 소개하는 3가지 싱글오리진으로 구성된 Bb샘플 세트. 다양한 산지, 품종, 가공 방식, 로스팅 강도의 커피를 경험하…" at bounding box center [599, 159] width 284 height 92
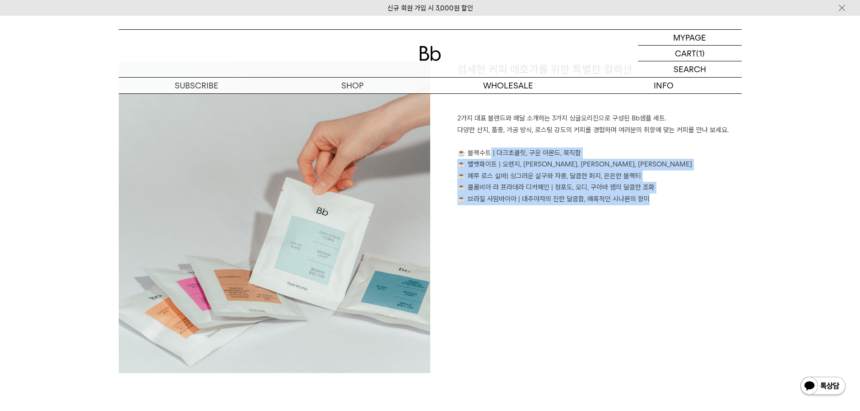
drag, startPoint x: 638, startPoint y: 199, endPoint x: 468, endPoint y: 152, distance: 176.9
click at [468, 152] on p "2가지 대표 블렌드와 매달 소개하는 3가지 싱글오리진으로 구성된 Bb샘플 세트. 다양한 산지, 품종, 가공 방식, 로스팅 강도의 커피를 경험하…" at bounding box center [599, 159] width 284 height 92
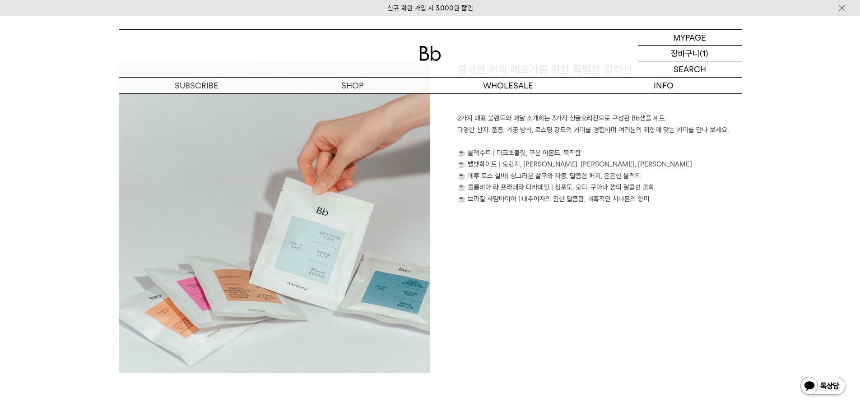
click at [691, 55] on p "장바구니" at bounding box center [685, 53] width 29 height 15
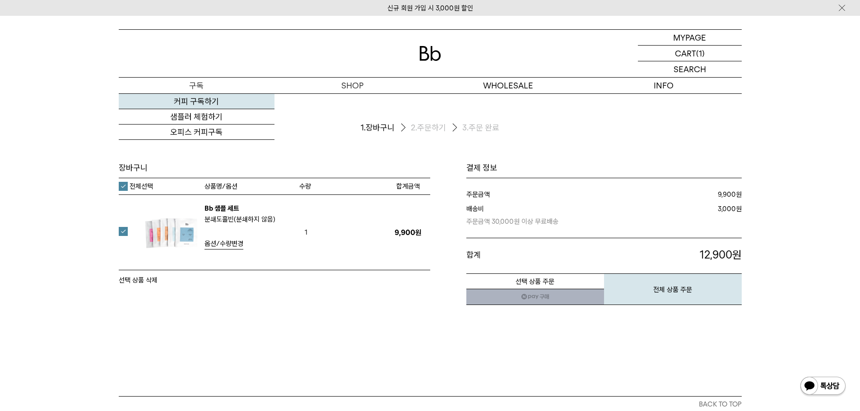
click at [203, 102] on link "커피 구독하기" at bounding box center [197, 101] width 156 height 15
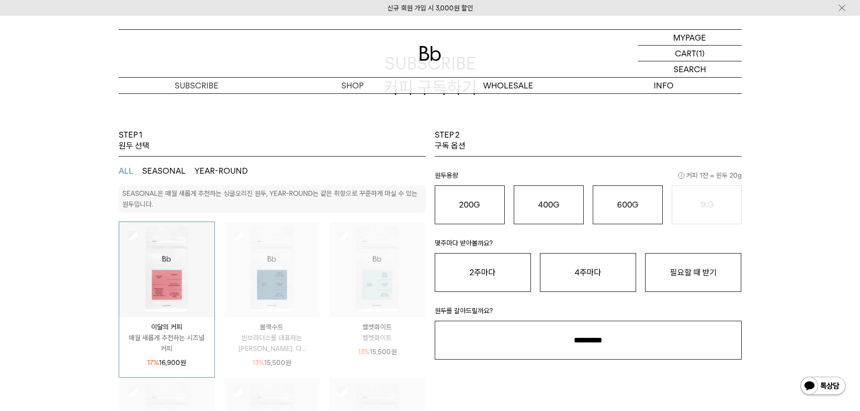
scroll to position [90, 0]
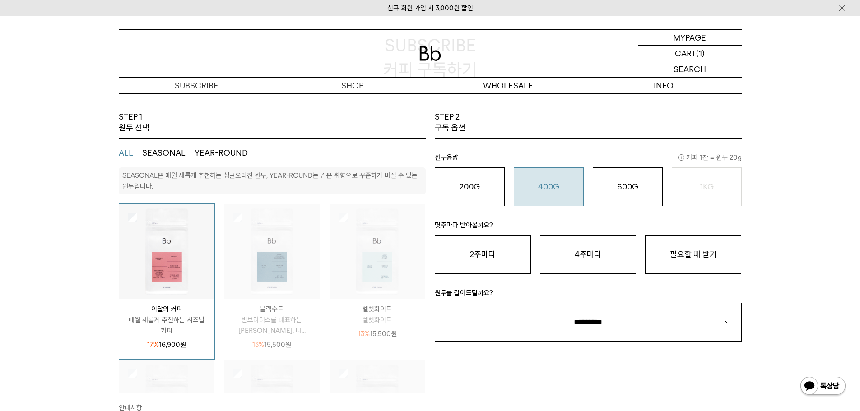
click at [556, 191] on o "400G" at bounding box center [548, 186] width 21 height 9
click at [491, 268] on button "2주마다" at bounding box center [483, 254] width 96 height 39
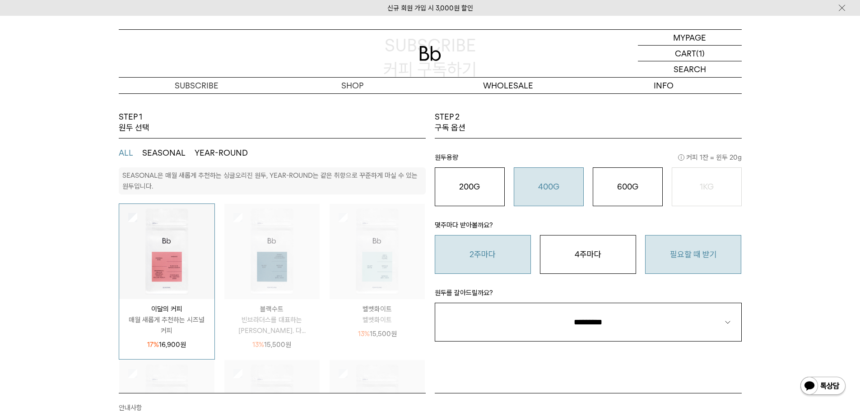
click at [690, 258] on button "필요할 때 받기" at bounding box center [693, 254] width 96 height 39
click at [505, 262] on button "2주마다" at bounding box center [483, 254] width 96 height 39
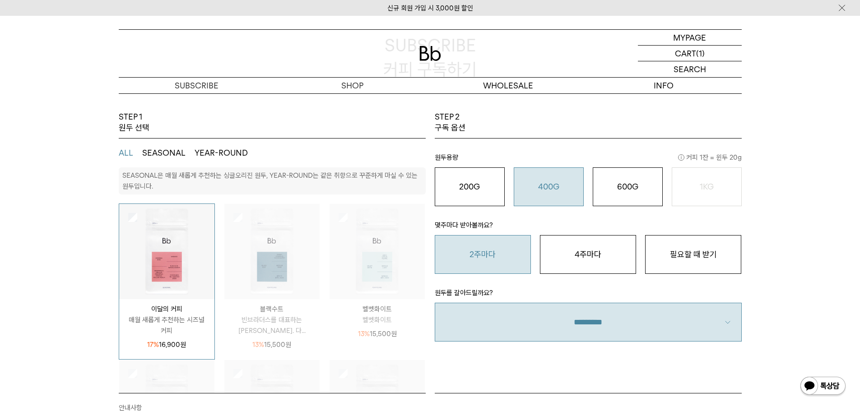
click at [512, 312] on select "**********" at bounding box center [588, 322] width 307 height 39
select select "**"
click at [435, 303] on select "**********" at bounding box center [588, 322] width 307 height 39
click at [688, 55] on p "장바구니" at bounding box center [685, 53] width 29 height 15
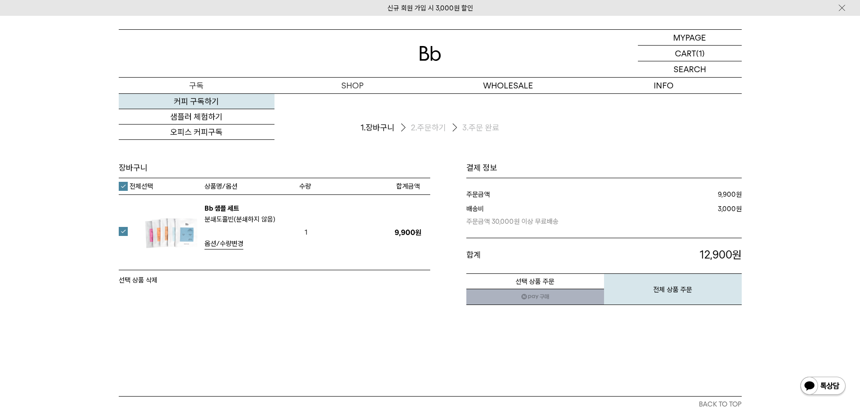
click at [189, 101] on link "커피 구독하기" at bounding box center [197, 101] width 156 height 15
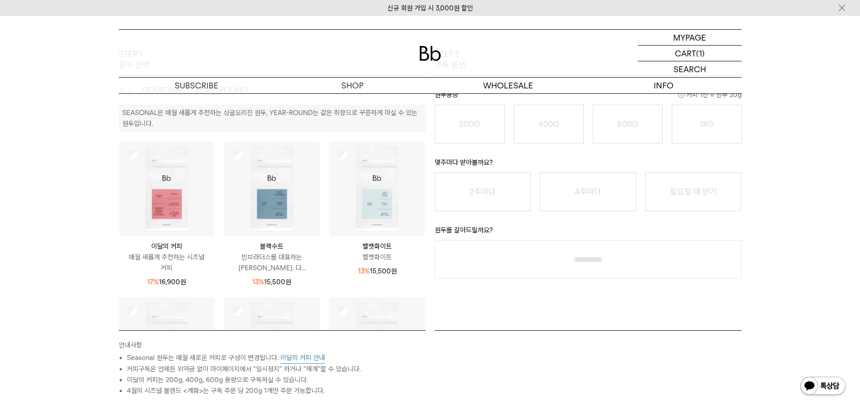
scroll to position [90, 0]
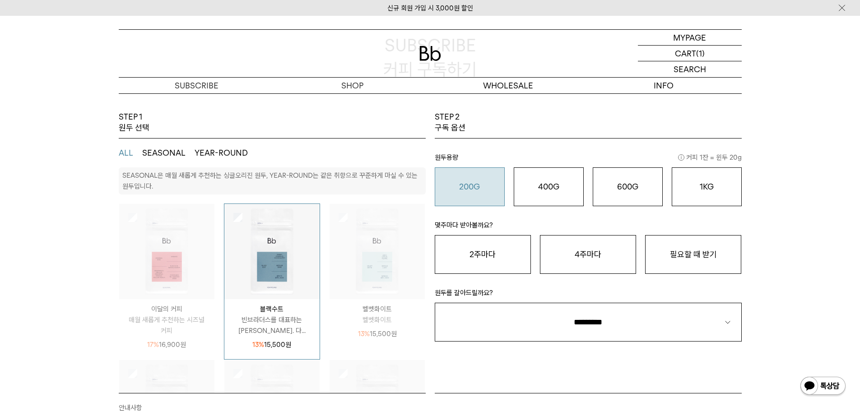
click at [459, 190] on o "200G" at bounding box center [469, 186] width 21 height 9
click at [677, 245] on button "필요할 때 받기" at bounding box center [693, 254] width 96 height 39
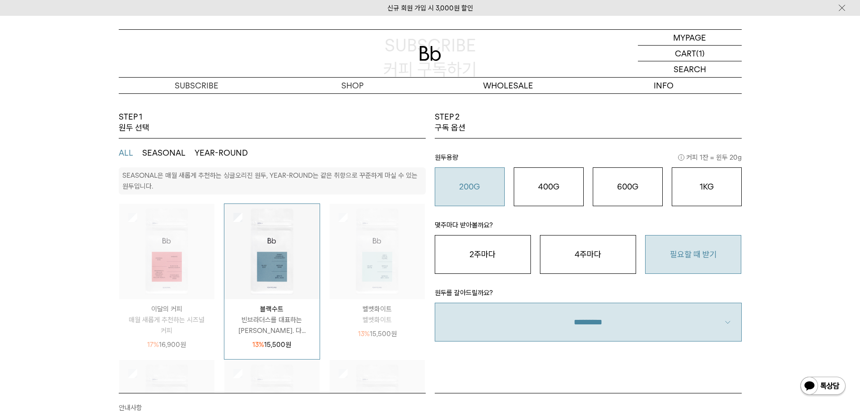
click at [603, 325] on select "**********" at bounding box center [588, 322] width 307 height 39
select select "**"
click at [435, 303] on select "**********" at bounding box center [588, 322] width 307 height 39
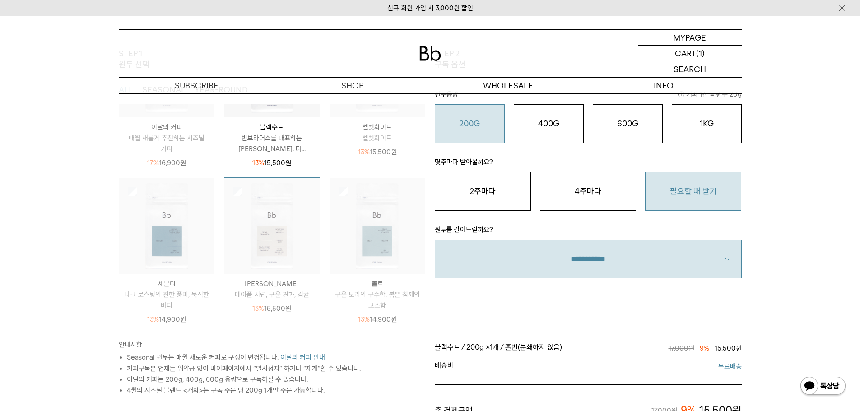
scroll to position [135, 0]
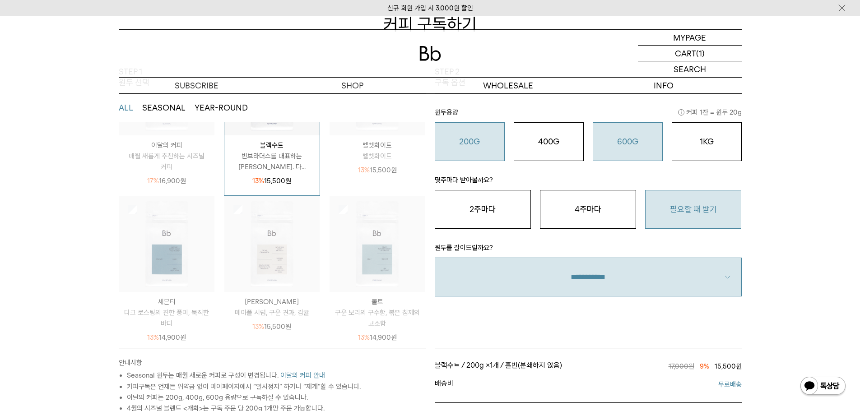
click at [619, 133] on button "600G 43,000 원" at bounding box center [628, 141] width 70 height 39
click at [442, 148] on button "200G 16,900 원" at bounding box center [470, 141] width 70 height 39
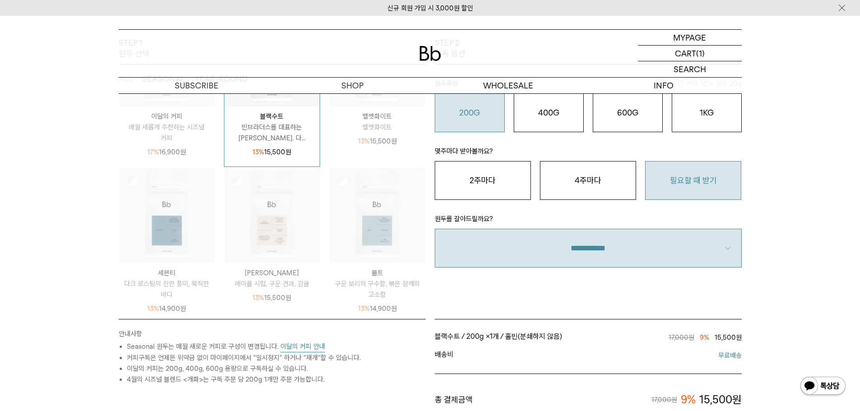
scroll to position [181, 0]
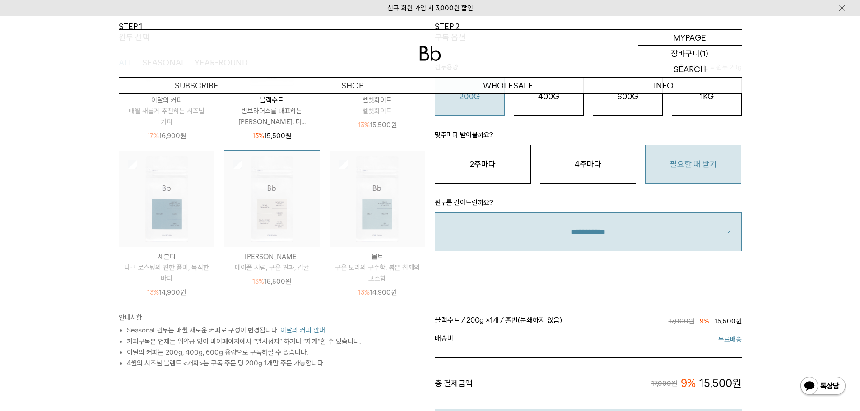
click at [684, 53] on p "장바구니" at bounding box center [685, 53] width 29 height 15
